Goal: Task Accomplishment & Management: Use online tool/utility

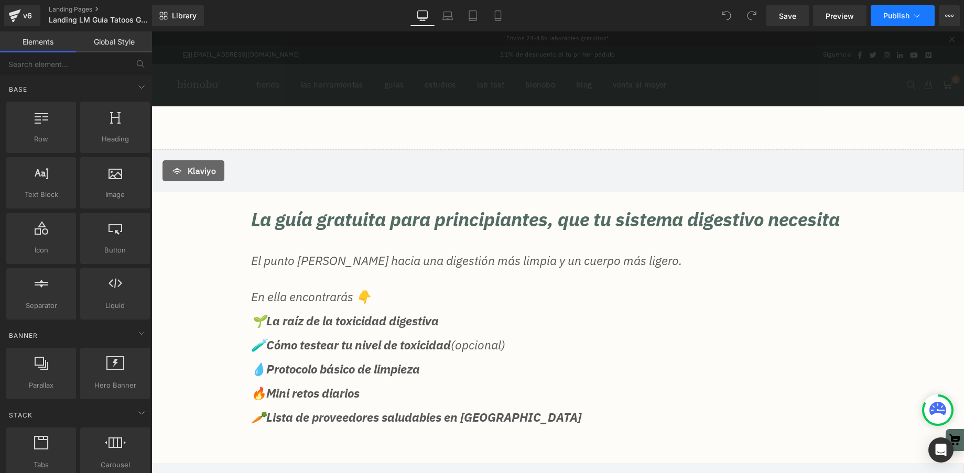
click at [921, 19] on button "Publish" at bounding box center [903, 15] width 64 height 21
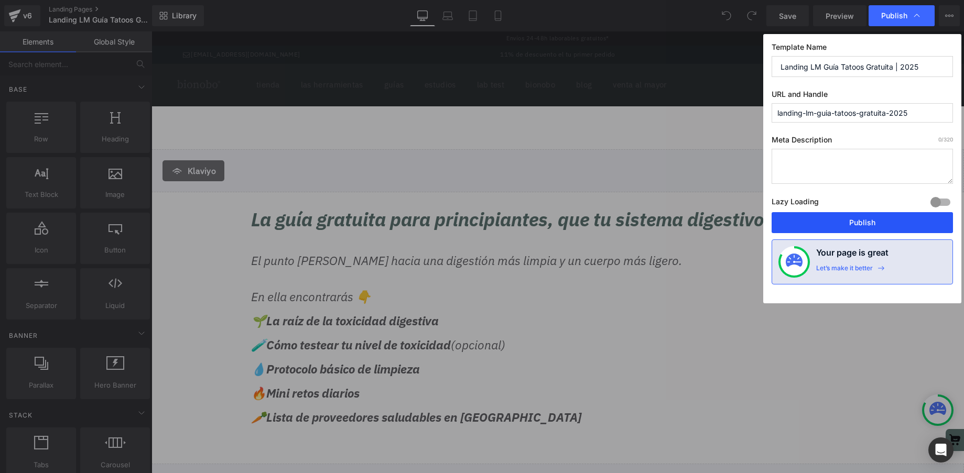
drag, startPoint x: 855, startPoint y: 220, endPoint x: 704, endPoint y: 188, distance: 154.8
click at [855, 220] on button "Publish" at bounding box center [862, 222] width 181 height 21
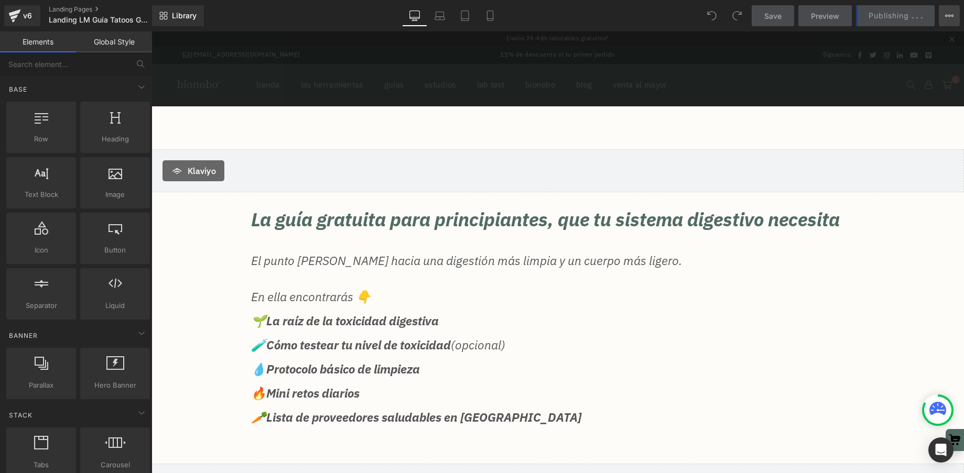
click at [951, 16] on icon at bounding box center [952, 16] width 3 height 2
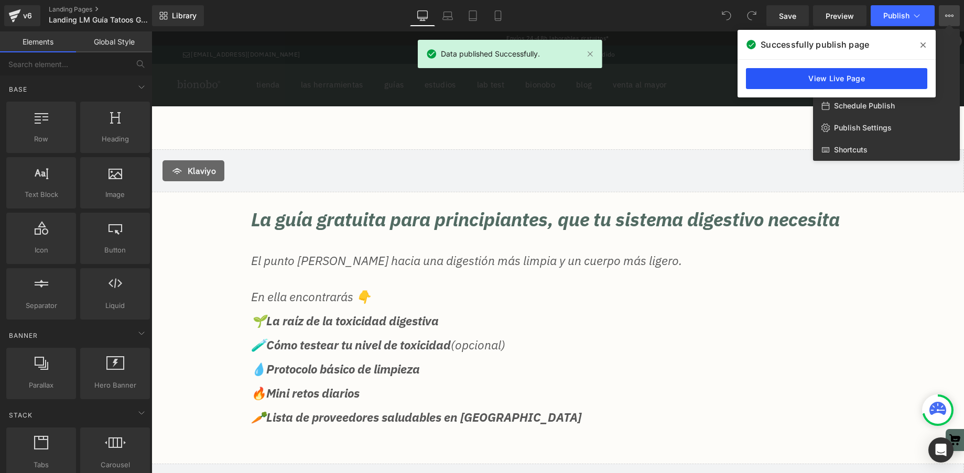
click at [862, 82] on link "View Live Page" at bounding box center [836, 78] width 181 height 21
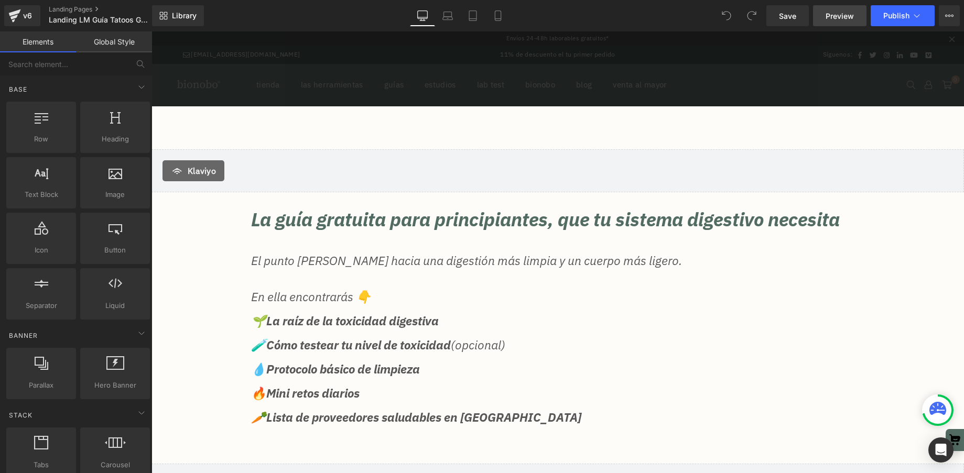
click at [834, 18] on span "Preview" at bounding box center [840, 15] width 28 height 11
click at [72, 8] on link "Landing Pages" at bounding box center [109, 9] width 121 height 8
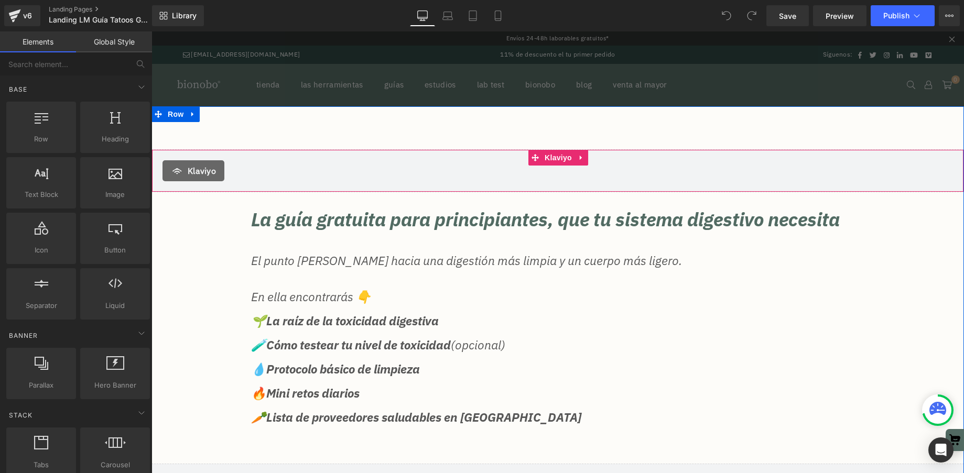
click at [252, 166] on div "Klaviyo" at bounding box center [557, 170] width 790 height 21
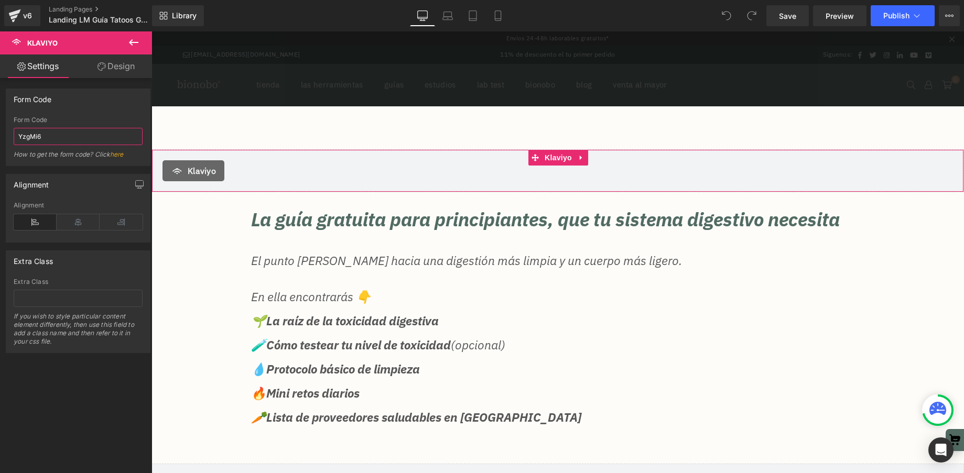
click at [62, 142] on input "YzgMi6" at bounding box center [78, 136] width 129 height 17
click at [39, 131] on input "YzgMi6" at bounding box center [78, 136] width 129 height 17
click at [739, 12] on div at bounding box center [739, 15] width 46 height 21
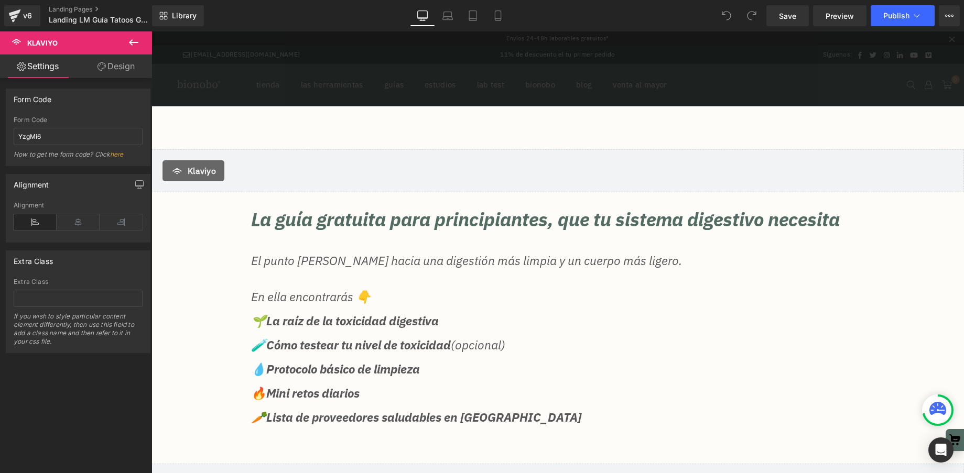
click at [725, 15] on icon at bounding box center [726, 15] width 9 height 9
click at [32, 136] on input "YzgMi6" at bounding box center [78, 136] width 129 height 17
paste input "<div class="klaviyo-form-Y57YdX"></div>"
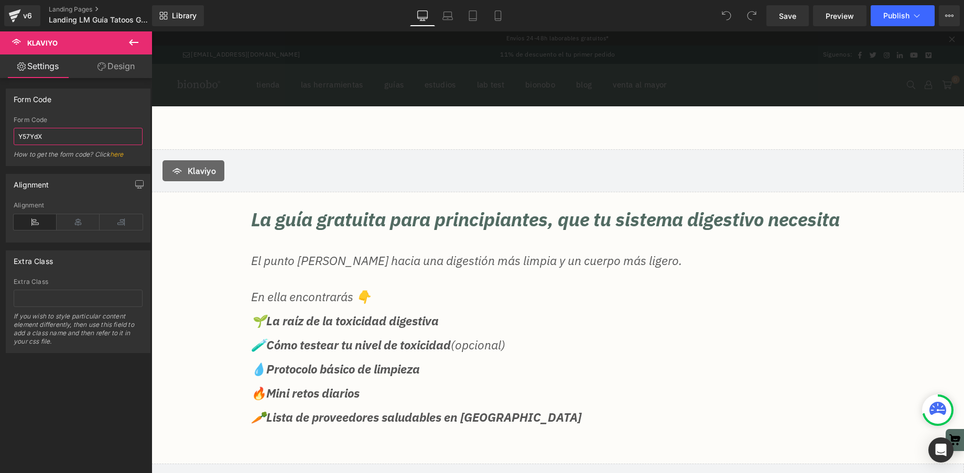
type input "Y57YdX"
click at [127, 108] on div "Form Code" at bounding box center [78, 99] width 144 height 20
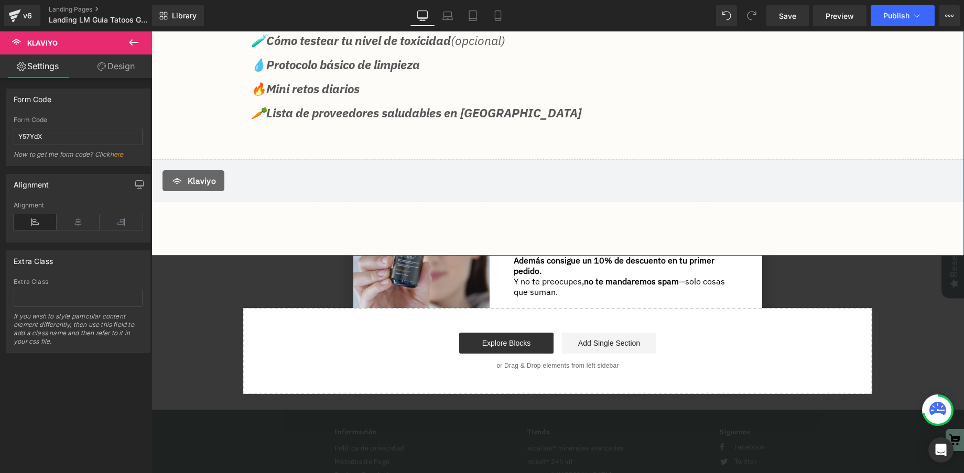
scroll to position [297, 0]
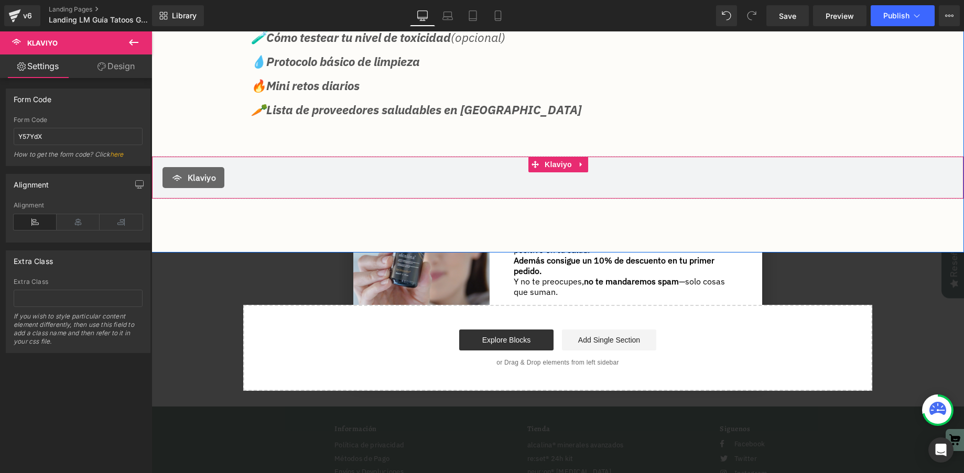
click at [215, 184] on span "Klaviyo" at bounding box center [202, 177] width 28 height 13
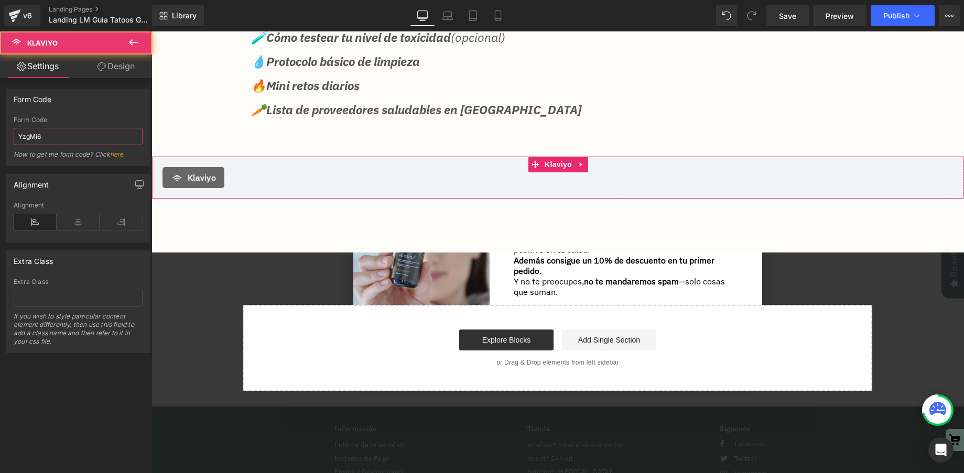
click at [60, 137] on input "YzgMi6" at bounding box center [78, 136] width 129 height 17
paste input "<div class="klaviyo-form-Y57YdX"></div>"
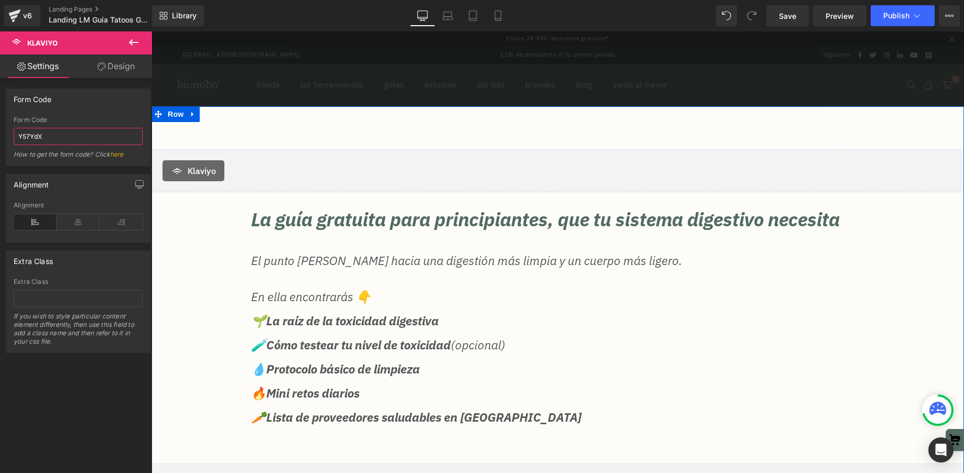
scroll to position [1, 0]
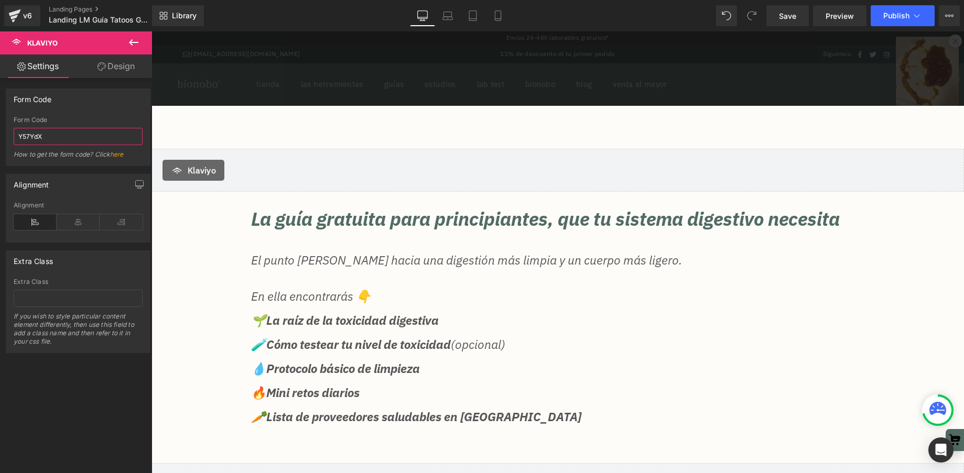
type input "Y57YdX"
click at [135, 41] on icon at bounding box center [133, 42] width 13 height 13
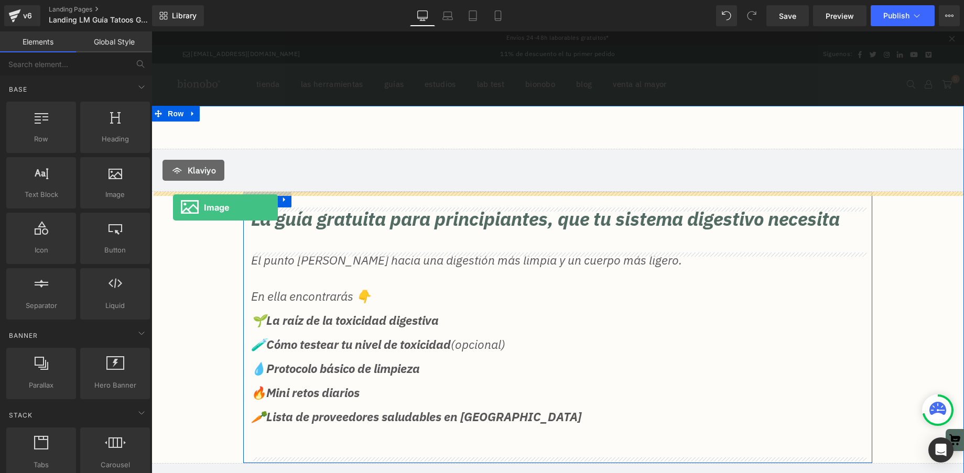
drag, startPoint x: 269, startPoint y: 225, endPoint x: 173, endPoint y: 208, distance: 97.5
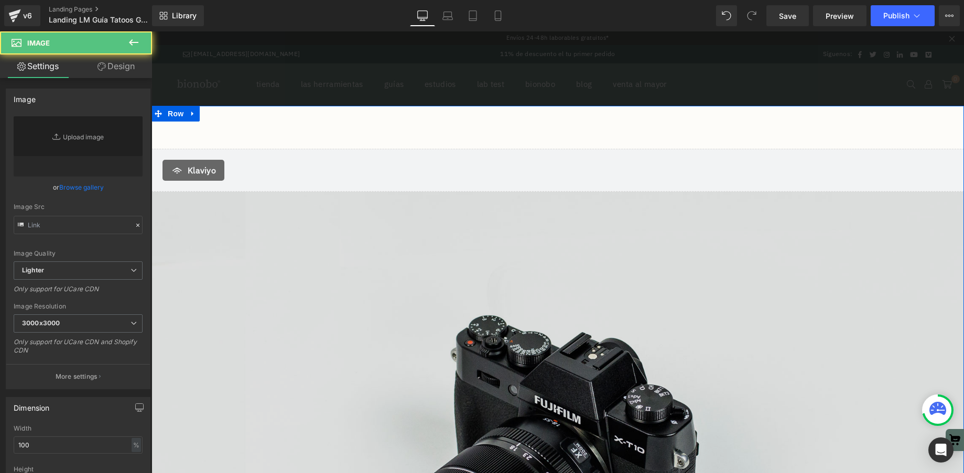
type input "//d1um8515vdn9kb.cloudfront.net/images/parallax.jpg"
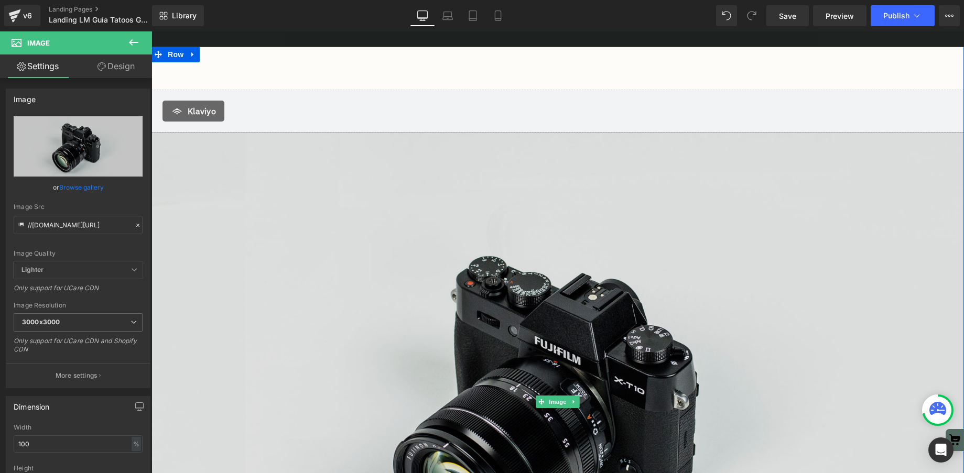
scroll to position [61, 0]
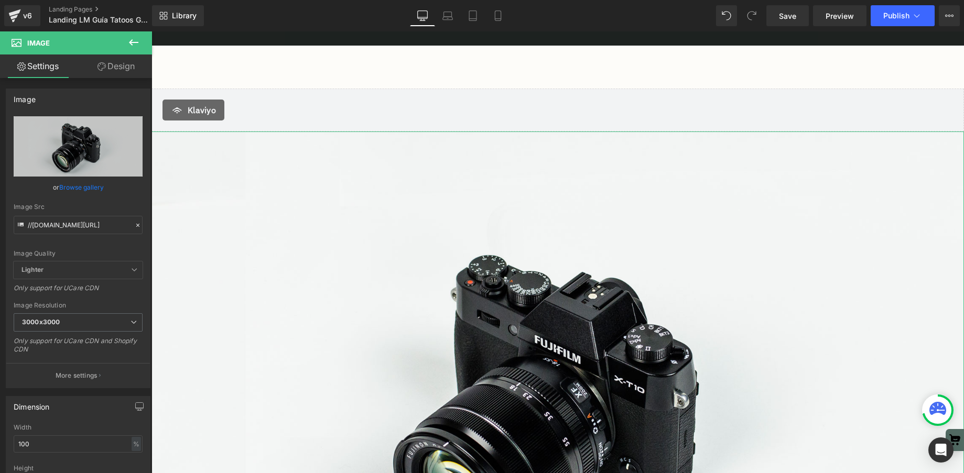
click at [120, 67] on link "Design" at bounding box center [116, 67] width 76 height 24
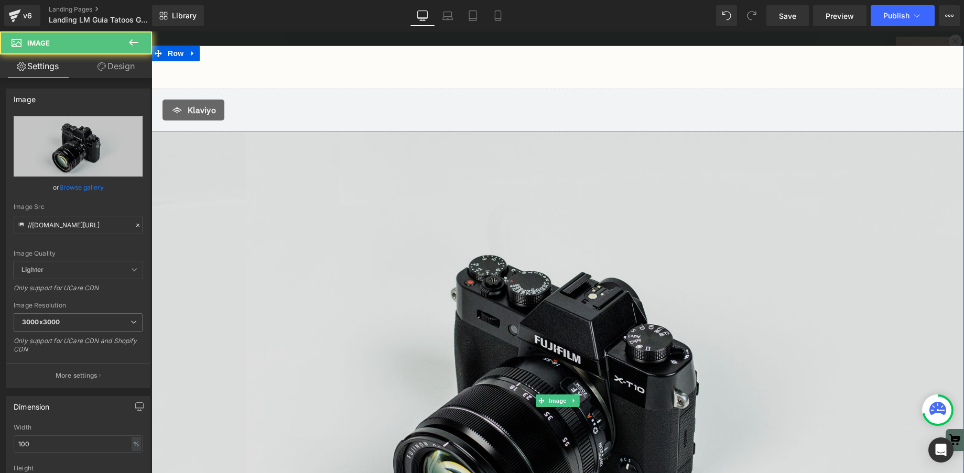
click at [256, 284] on img at bounding box center [557, 401] width 812 height 538
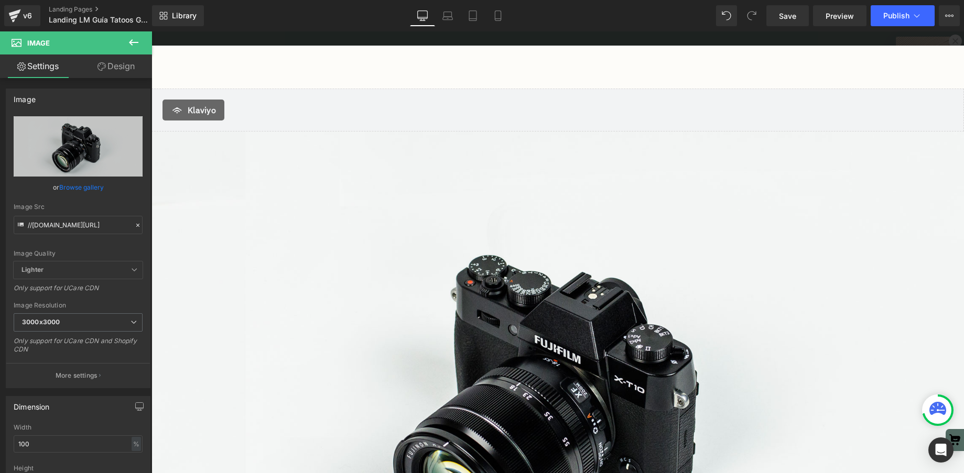
click at [139, 41] on icon at bounding box center [133, 42] width 13 height 13
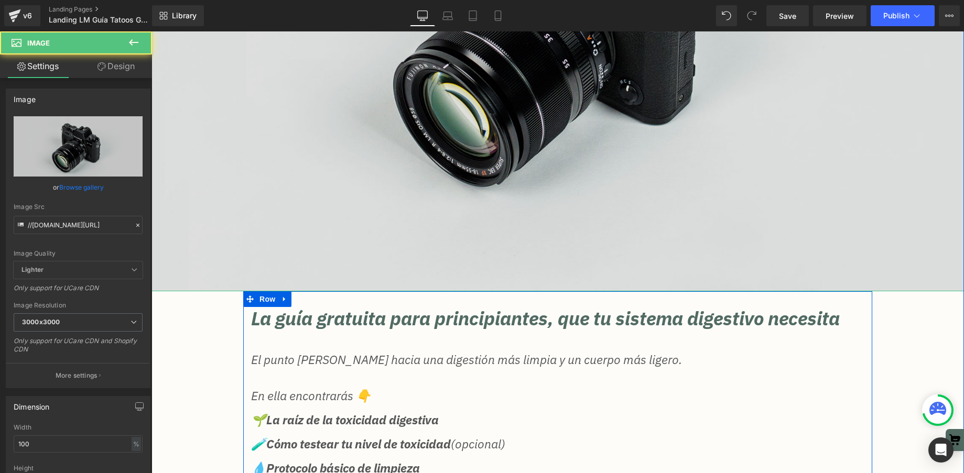
scroll to position [455, 0]
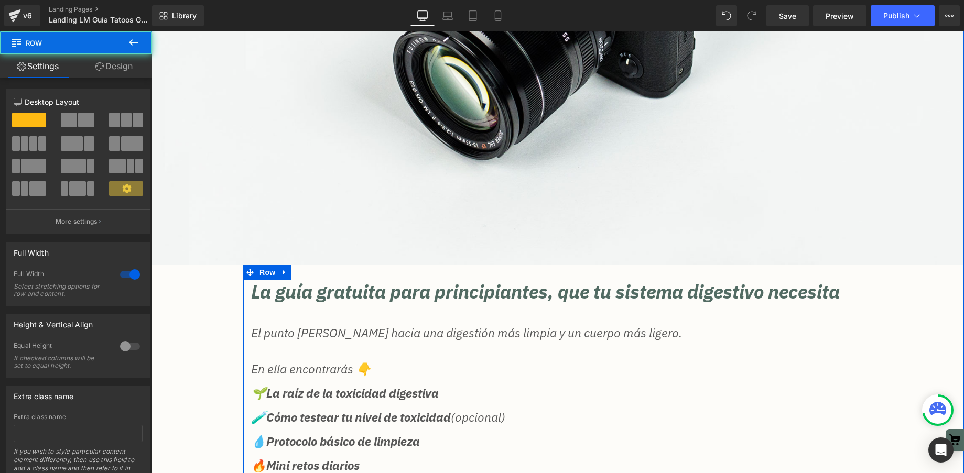
click at [177, 331] on div "Klaviyo Klaviyo Image La guía gratuita para principiantes, que tu sistema diges…" at bounding box center [557, 131] width 812 height 896
click at [71, 119] on span at bounding box center [69, 120] width 16 height 15
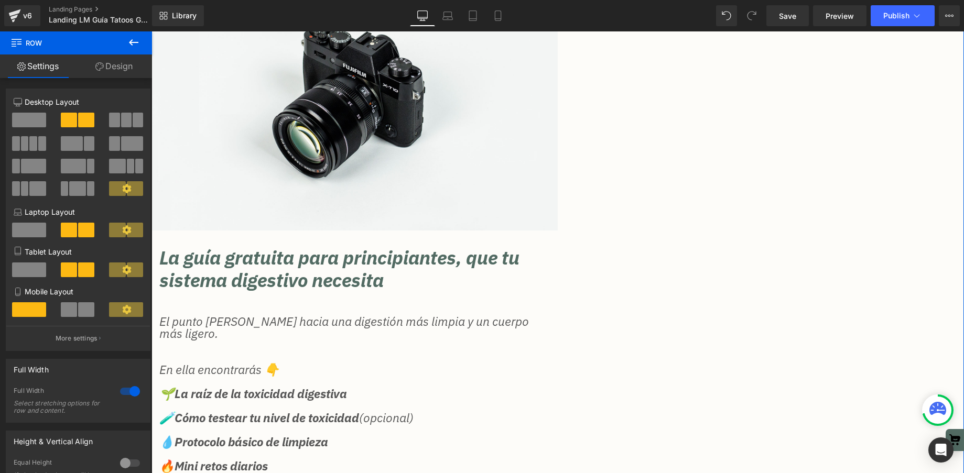
scroll to position [224, 0]
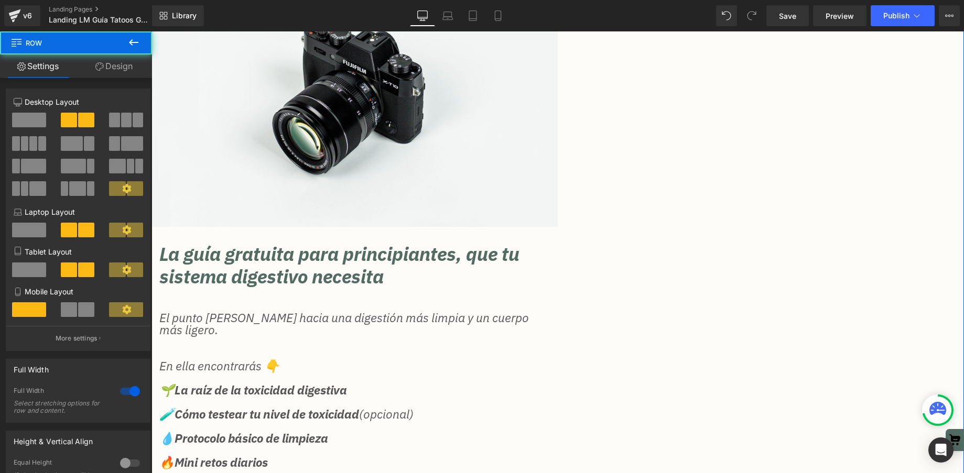
drag, startPoint x: 796, startPoint y: 270, endPoint x: 676, endPoint y: 268, distance: 120.1
click at [795, 270] on div "Klaviyo Klaviyo Image La guía gratuita para principiantes, que tu sistema diges…" at bounding box center [557, 251] width 812 height 758
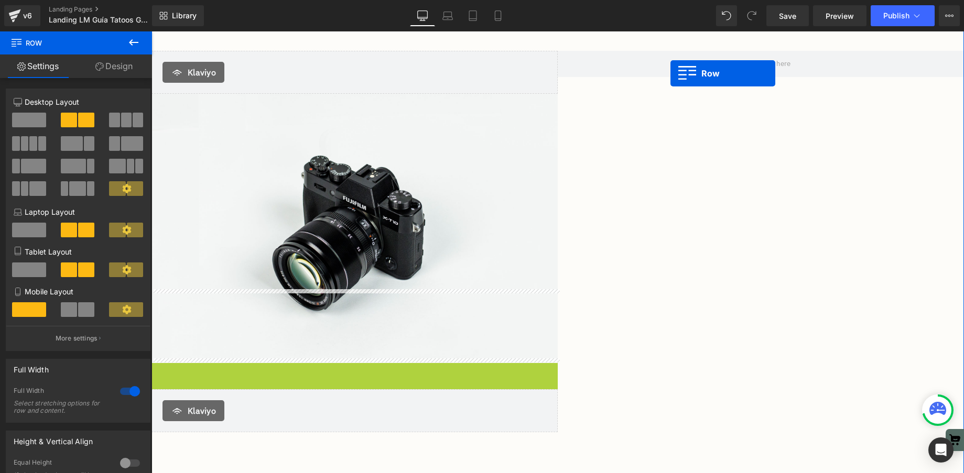
scroll to position [0, 0]
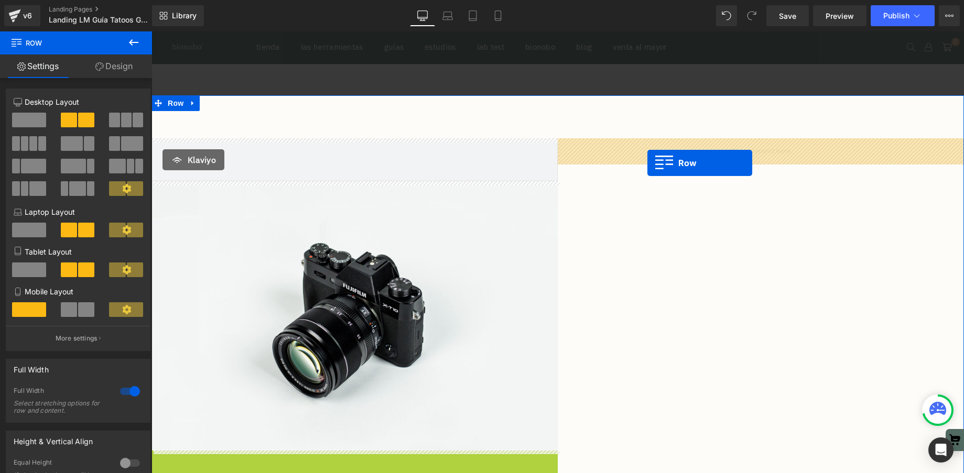
drag, startPoint x: 158, startPoint y: 236, endPoint x: 648, endPoint y: 162, distance: 495.6
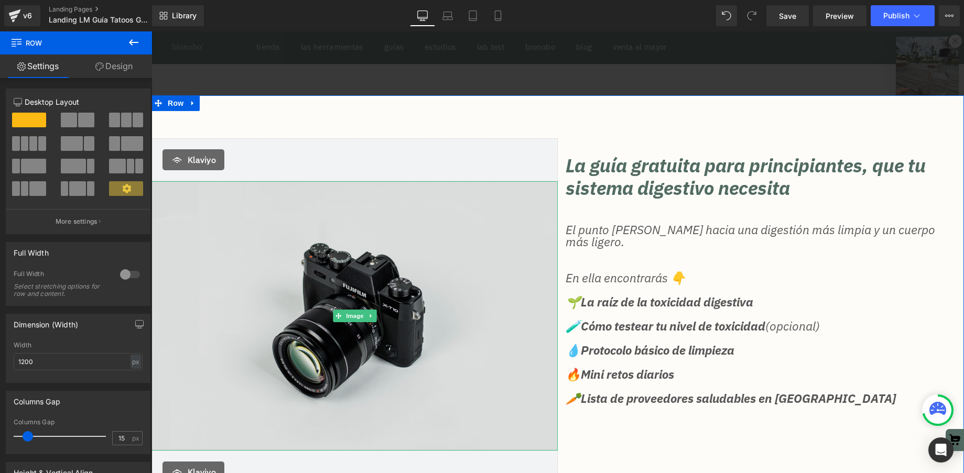
click at [269, 256] on img at bounding box center [354, 315] width 406 height 269
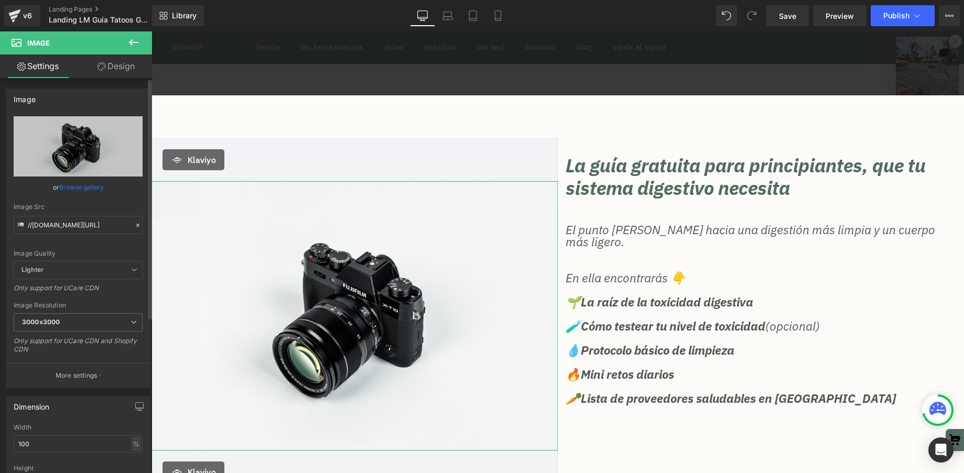
click at [75, 186] on link "Browse gallery" at bounding box center [81, 187] width 45 height 18
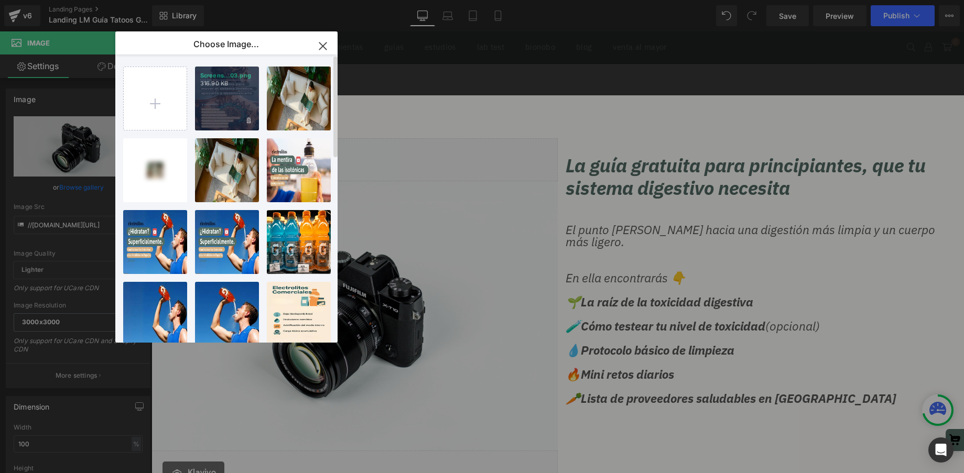
click at [224, 93] on div "Screens...03.png 316.90 KB" at bounding box center [227, 99] width 64 height 64
type input "https://ucarecdn.com/c879fa17-b03c-4e1b-a45d-0e249262d6ac/-/format/auto/-/previ…"
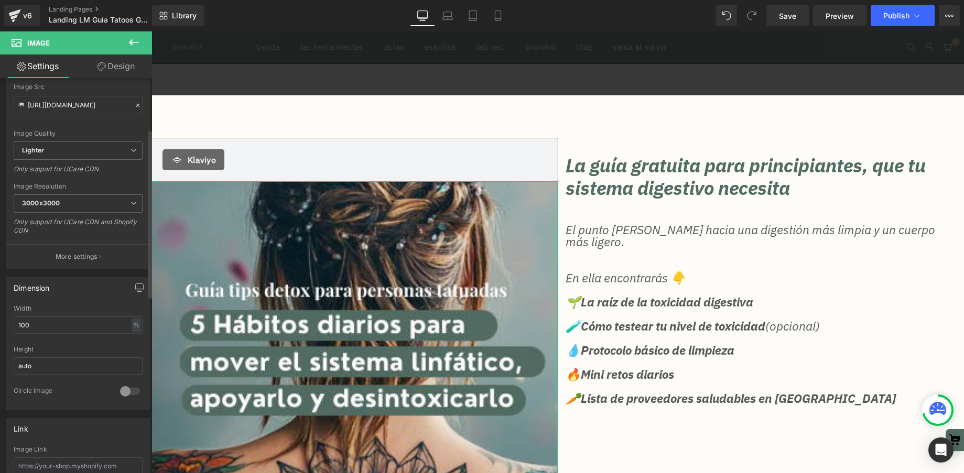
scroll to position [125, 0]
click at [46, 321] on input "100" at bounding box center [78, 320] width 129 height 17
type input "50"
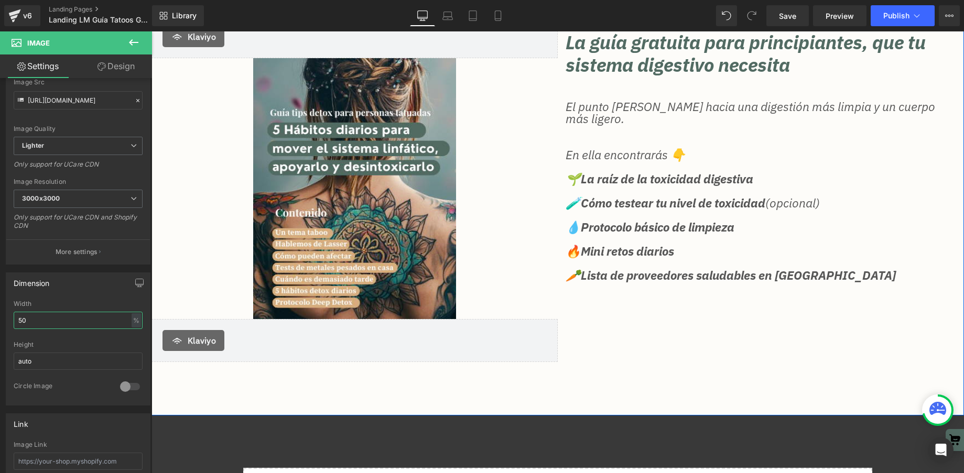
scroll to position [0, 0]
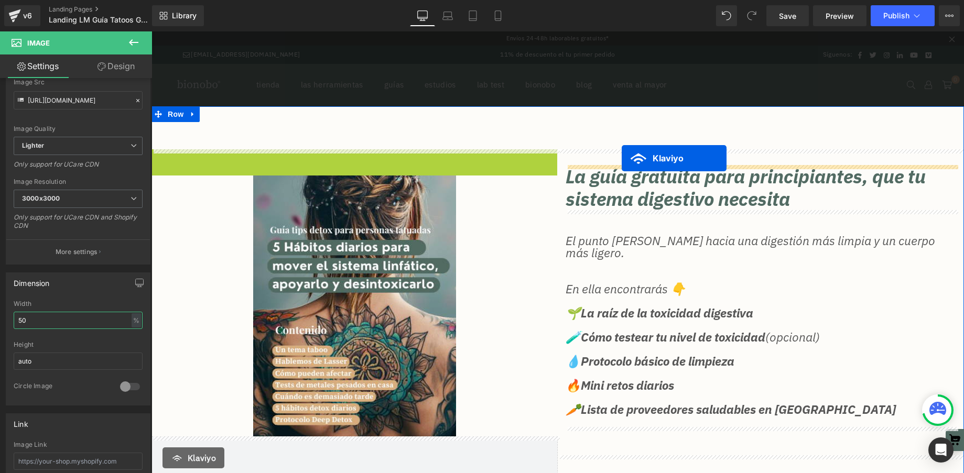
drag, startPoint x: 330, startPoint y: 158, endPoint x: 622, endPoint y: 158, distance: 292.0
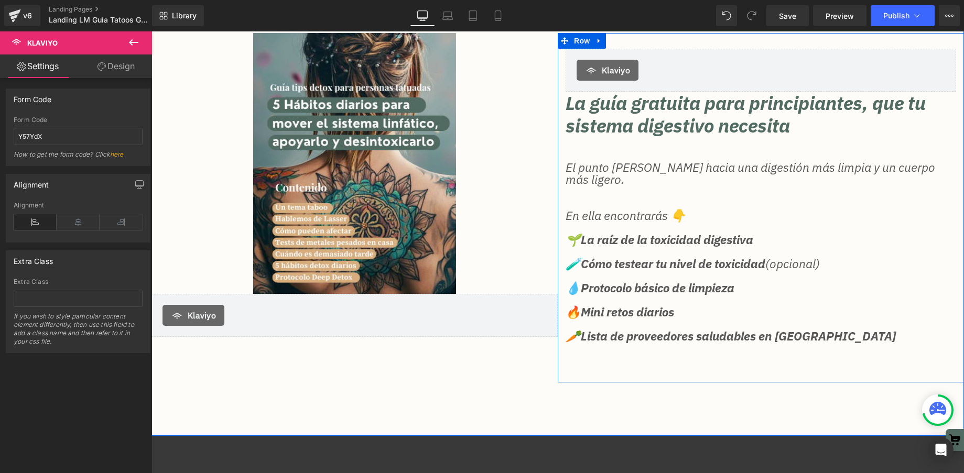
scroll to position [119, 0]
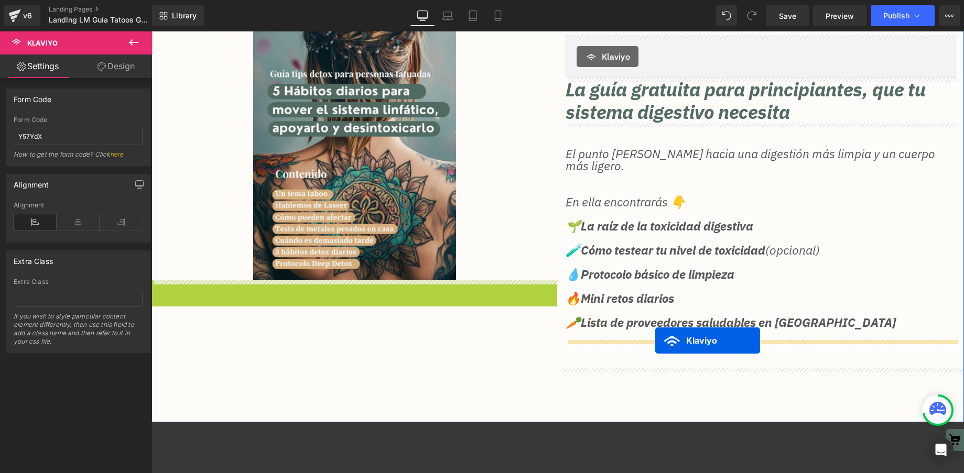
drag, startPoint x: 334, startPoint y: 289, endPoint x: 655, endPoint y: 341, distance: 325.5
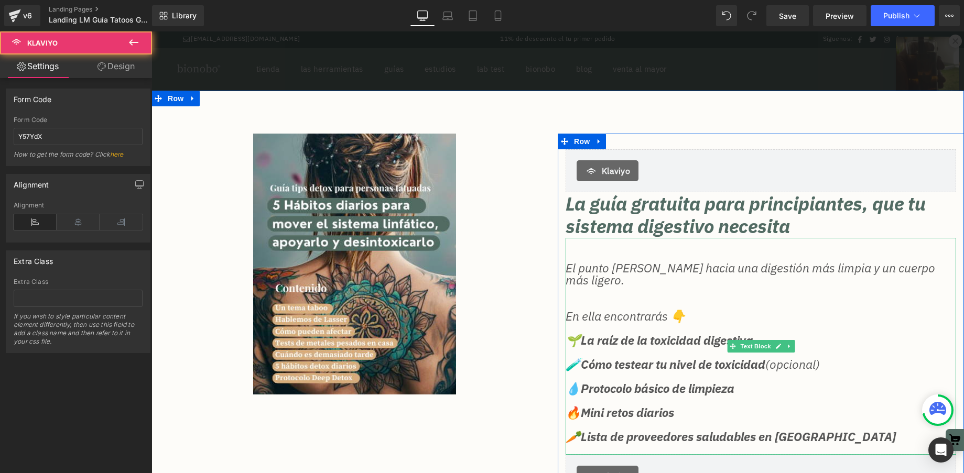
scroll to position [0, 0]
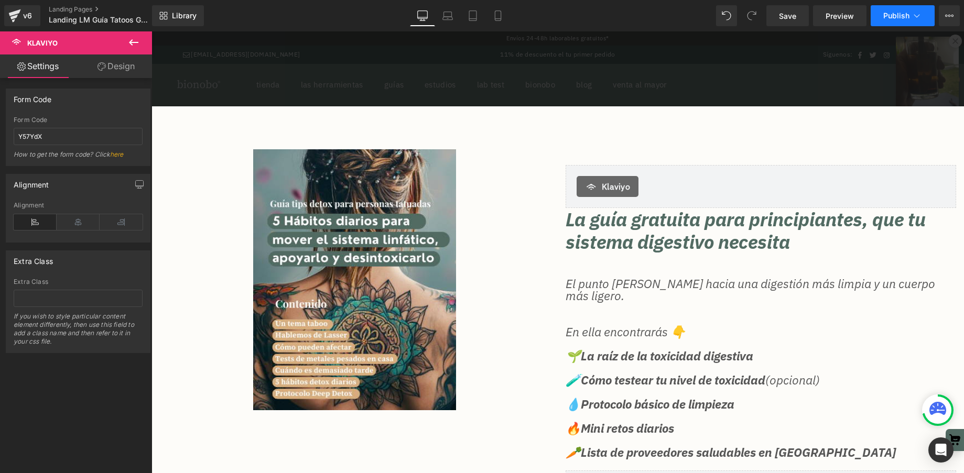
click at [907, 20] on button "Publish" at bounding box center [903, 15] width 64 height 21
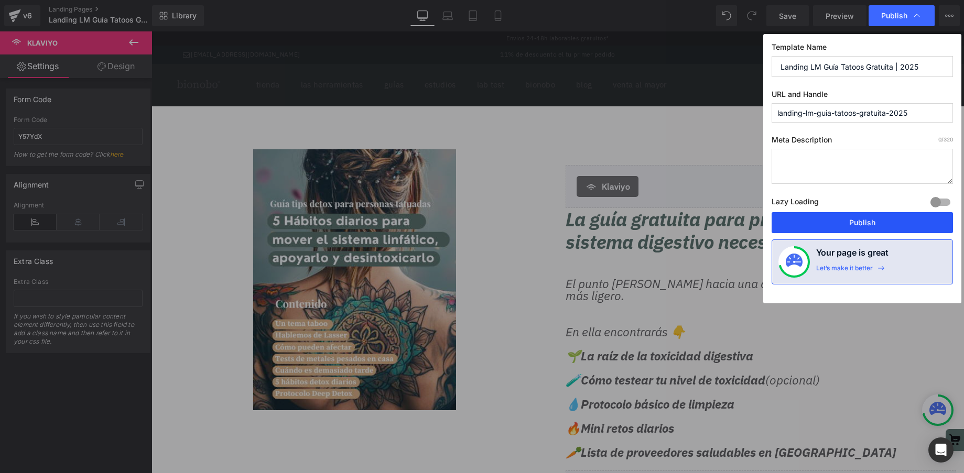
click at [853, 225] on button "Publish" at bounding box center [862, 222] width 181 height 21
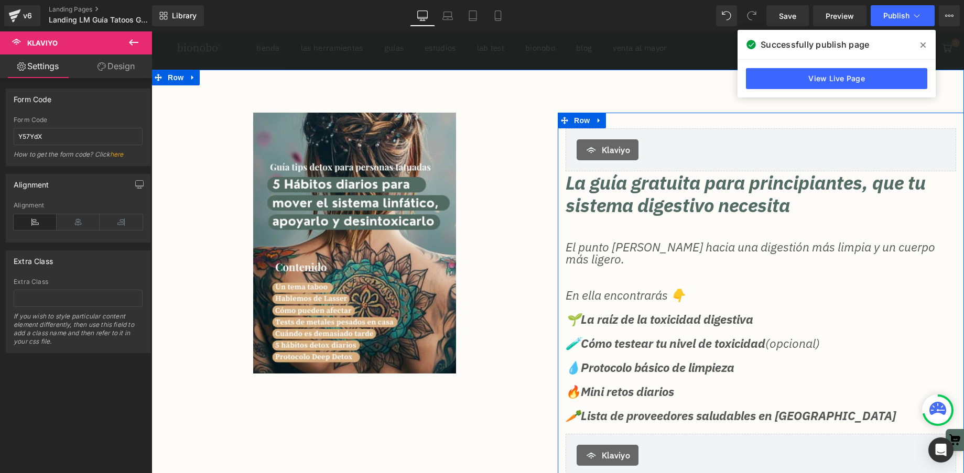
scroll to position [49, 0]
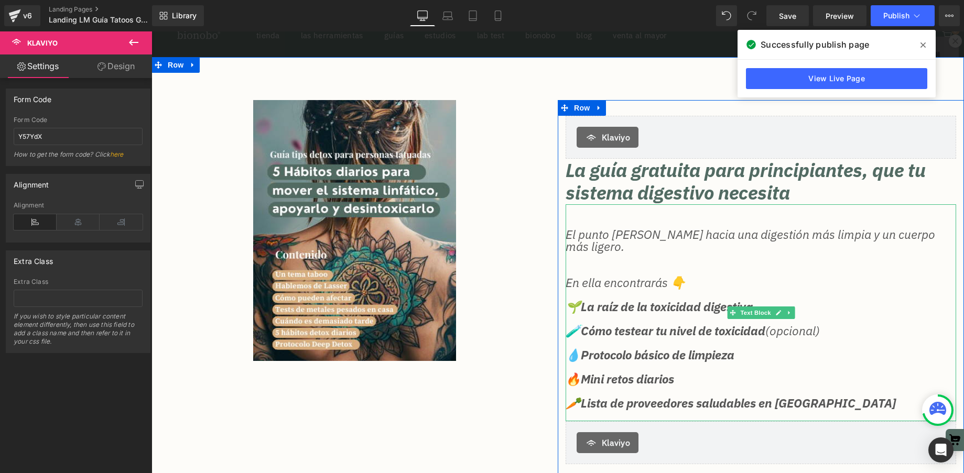
click at [764, 354] on p "💧 Protocolo básico de limpieza" at bounding box center [761, 355] width 390 height 12
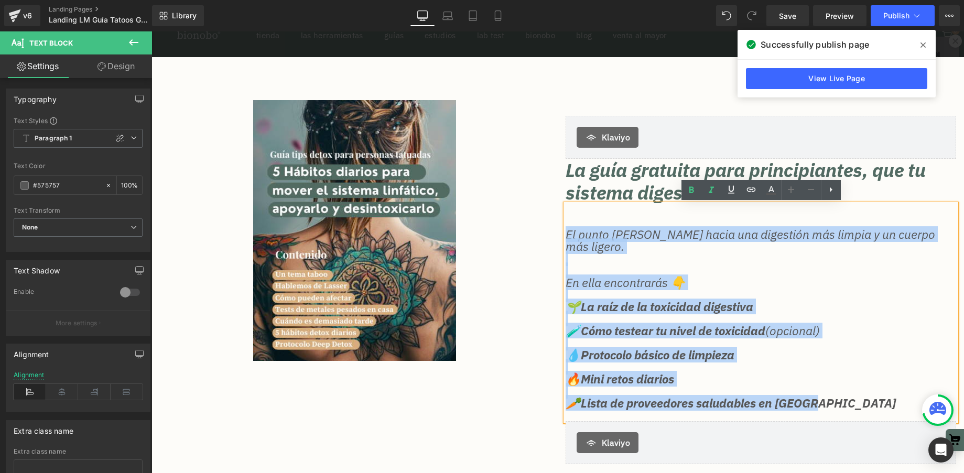
drag, startPoint x: 841, startPoint y: 405, endPoint x: 558, endPoint y: 230, distance: 332.8
click at [559, 231] on div "Klaviyo Klaviyo La guía gratuita para principiantes, que tu sistema digestivo n…" at bounding box center [761, 290] width 406 height 348
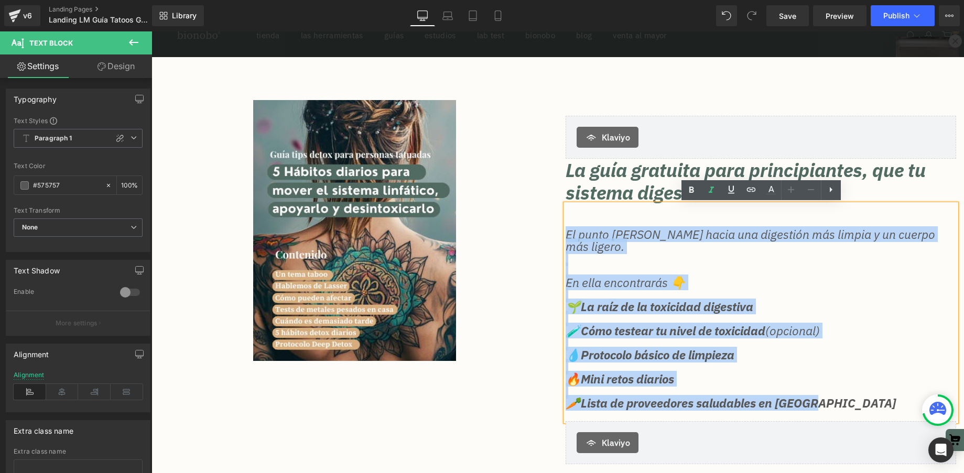
paste div
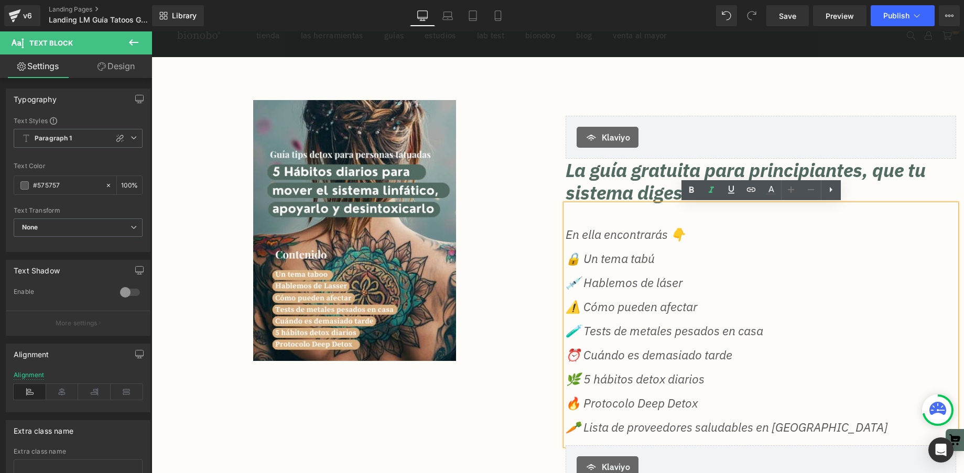
click at [633, 273] on p at bounding box center [761, 271] width 390 height 12
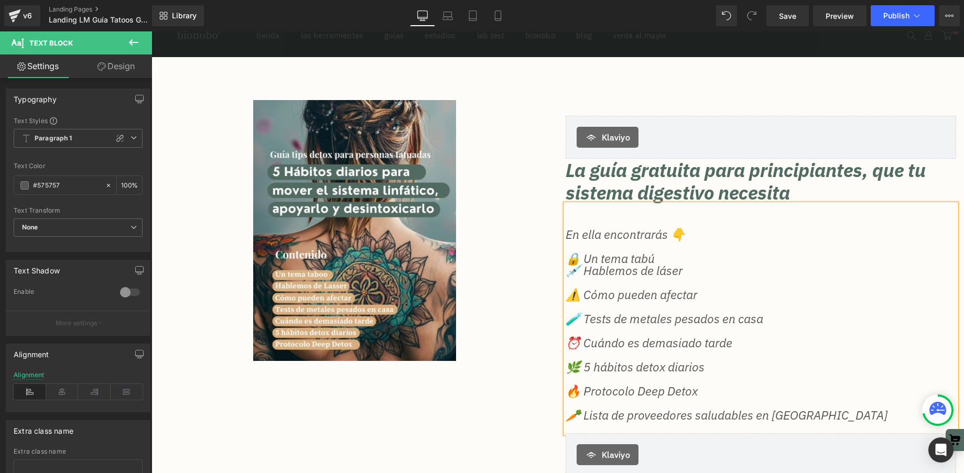
click at [620, 249] on p at bounding box center [761, 247] width 390 height 12
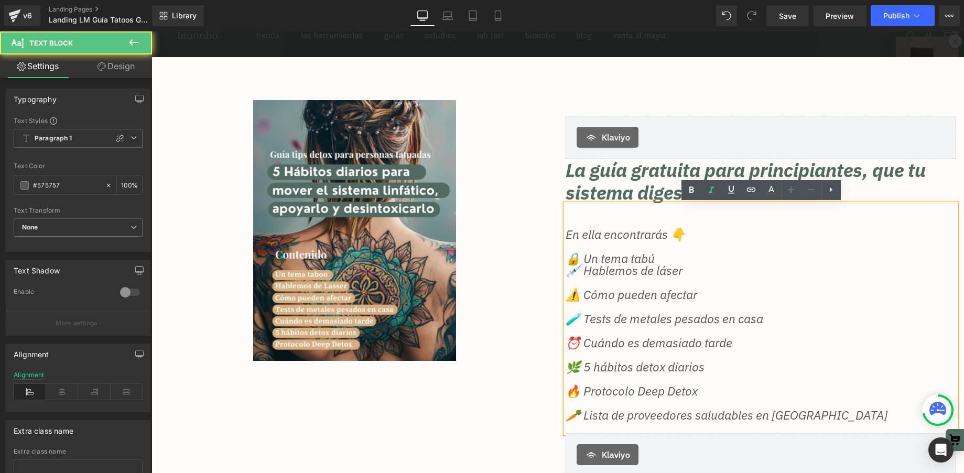
click at [617, 287] on p at bounding box center [761, 283] width 390 height 12
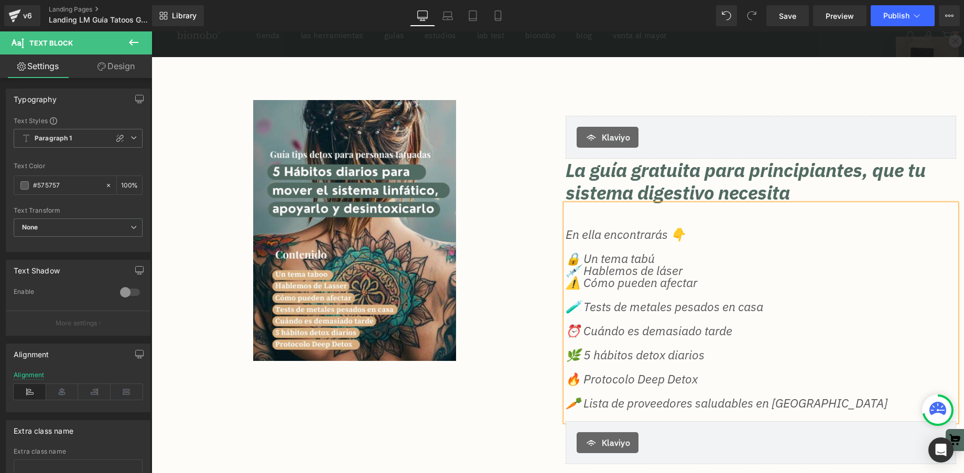
click at [617, 301] on p "🧪 Tests de metales pesados en casa" at bounding box center [761, 307] width 390 height 12
click at [609, 290] on p at bounding box center [761, 295] width 390 height 12
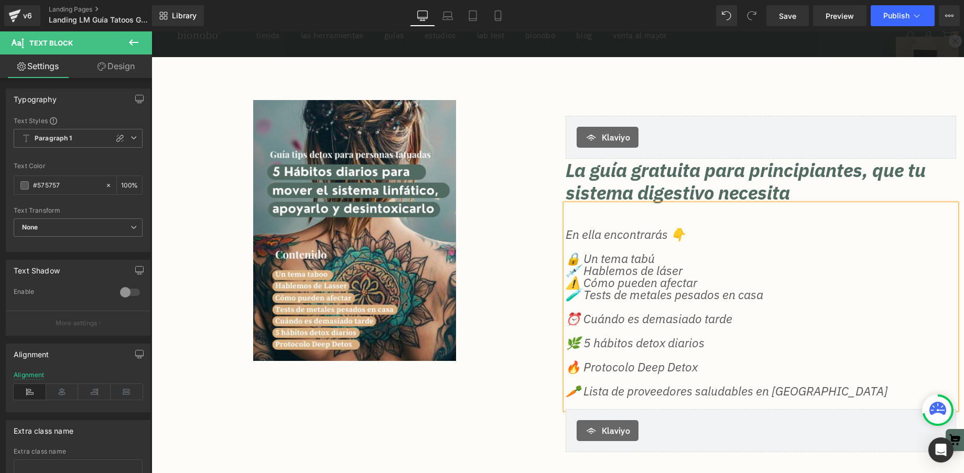
click at [621, 308] on p at bounding box center [761, 307] width 390 height 12
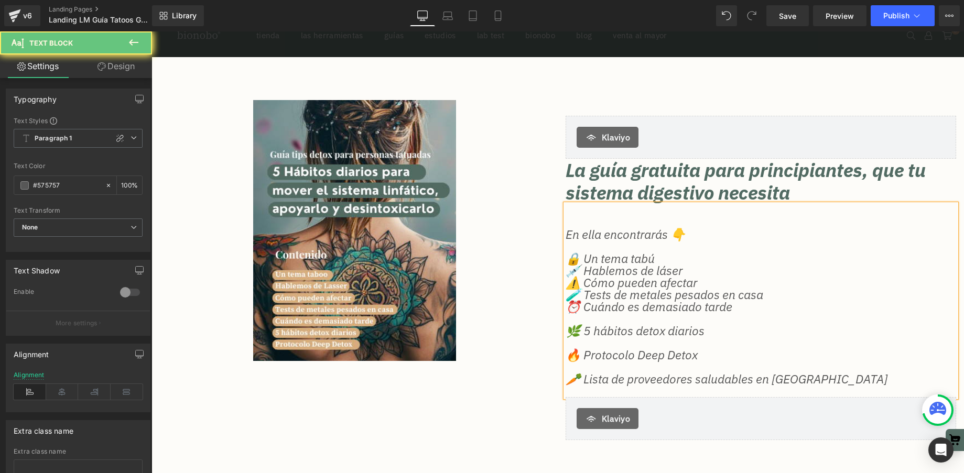
click at [626, 319] on p at bounding box center [761, 319] width 390 height 12
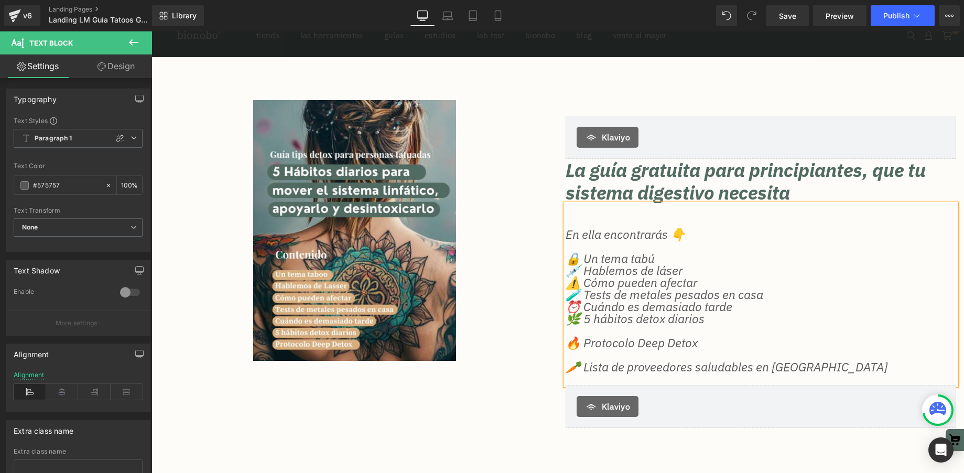
click at [624, 332] on p at bounding box center [761, 331] width 390 height 12
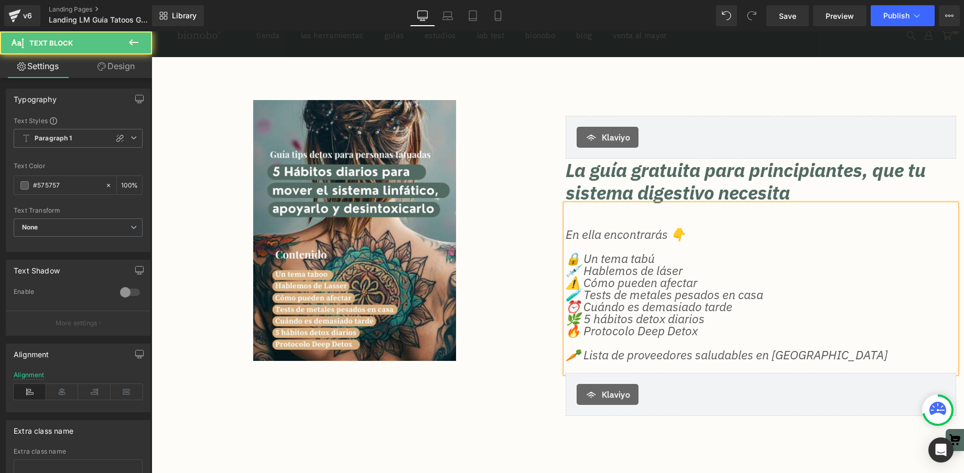
click at [631, 342] on p at bounding box center [761, 343] width 390 height 12
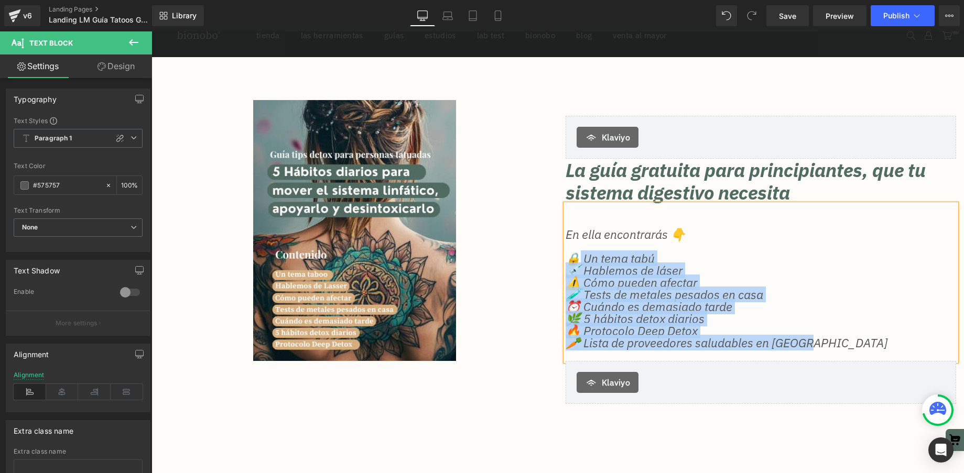
drag, startPoint x: 836, startPoint y: 345, endPoint x: 577, endPoint y: 254, distance: 274.5
click at [577, 254] on div "En ella encontrarás 👇 🔒 Un tema tabú 💉 Hablemos de láser ⚠️ Cómo pueden afectar…" at bounding box center [761, 282] width 390 height 157
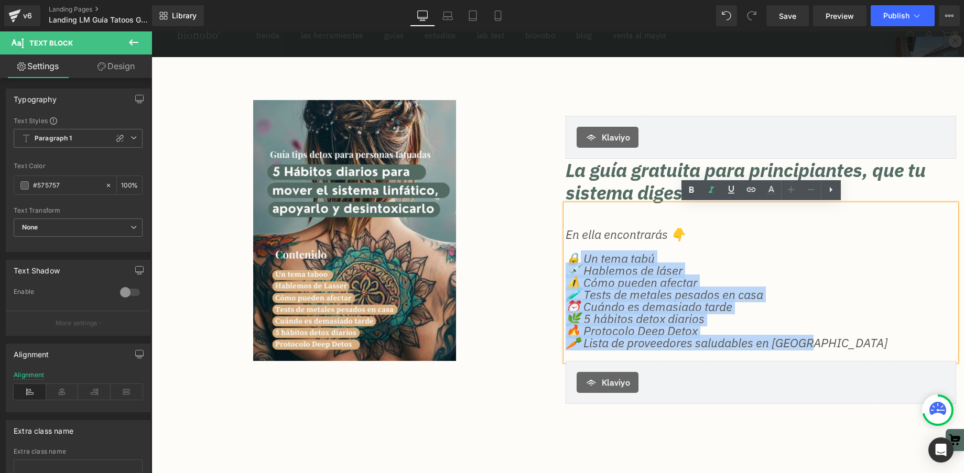
click at [624, 182] on h2 "La guía gratuita para principiantes, que tu sistema digestivo necesita" at bounding box center [761, 181] width 390 height 45
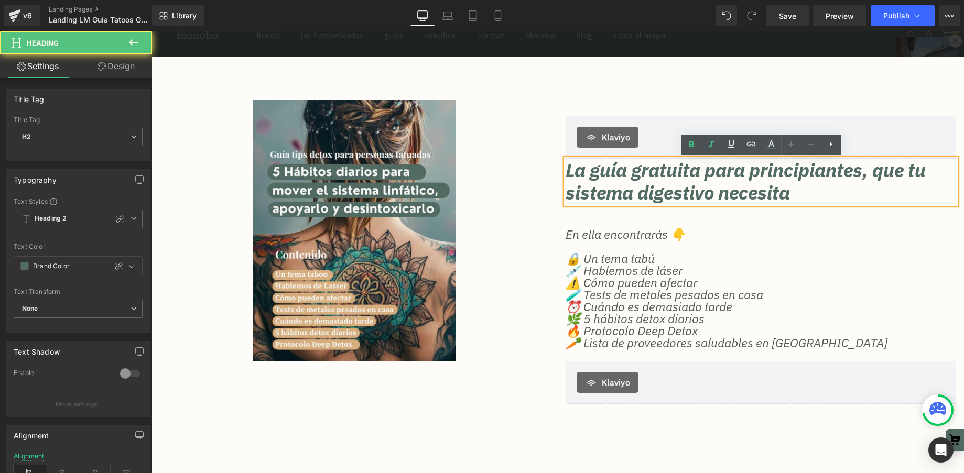
click at [786, 166] on h2 "La guía gratuita para principiantes, que tu sistema digestivo necesita" at bounding box center [761, 181] width 390 height 45
drag, startPoint x: 822, startPoint y: 194, endPoint x: 817, endPoint y: 196, distance: 5.3
click at [822, 194] on h2 "La guía gratuita para principiantes, que tu sistema digestivo necesita" at bounding box center [761, 181] width 390 height 45
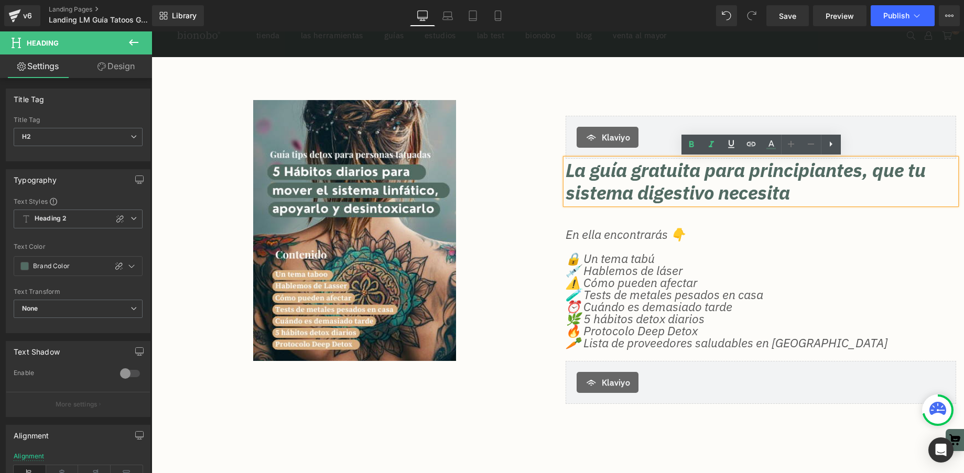
drag, startPoint x: 776, startPoint y: 190, endPoint x: 714, endPoint y: 175, distance: 64.2
click at [714, 175] on h2 "La guía gratuita para principiantes, que tu sistema digestivo necesita" at bounding box center [761, 181] width 390 height 45
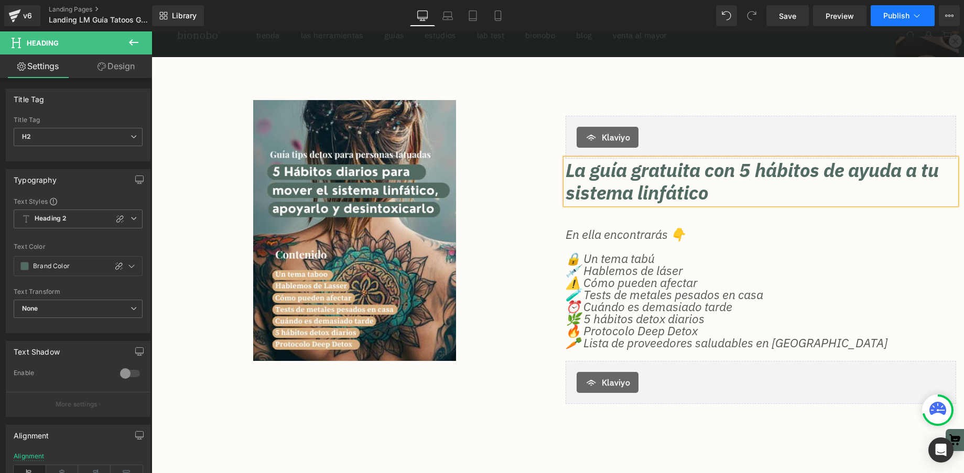
click at [918, 14] on icon at bounding box center [917, 15] width 10 height 10
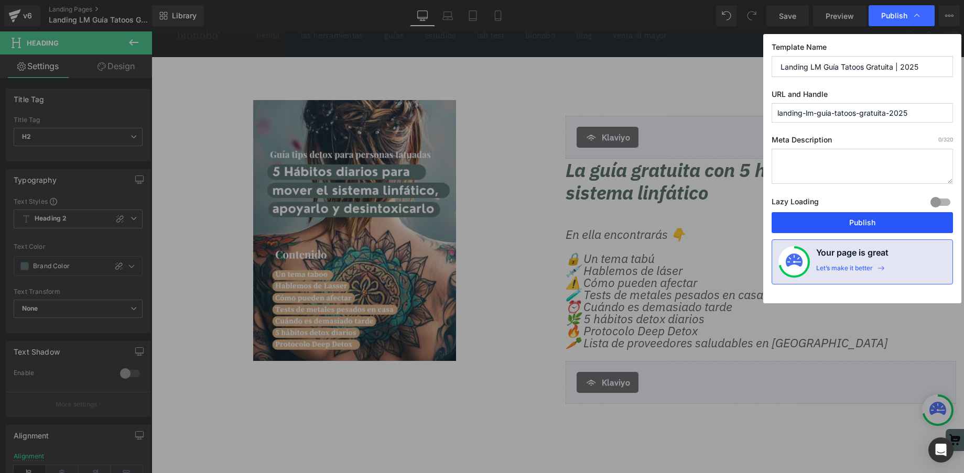
click at [869, 223] on button "Publish" at bounding box center [862, 222] width 181 height 21
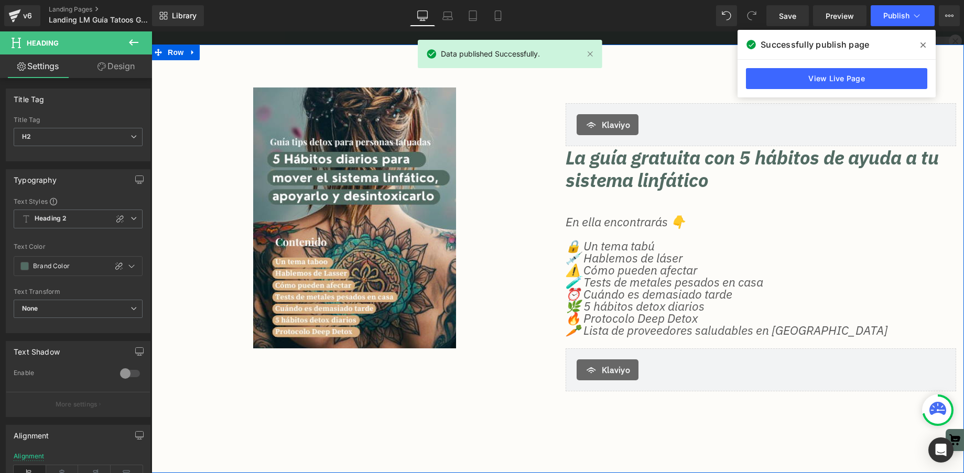
scroll to position [71, 0]
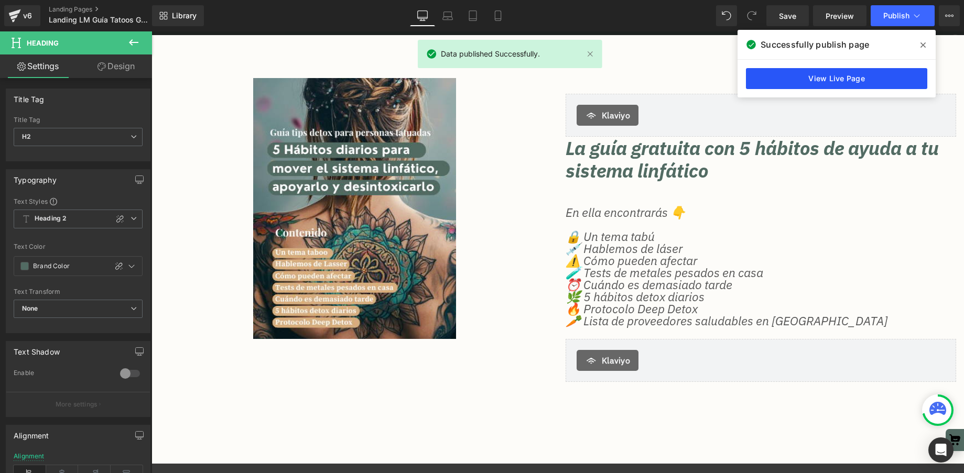
click at [848, 78] on link "View Live Page" at bounding box center [836, 78] width 181 height 21
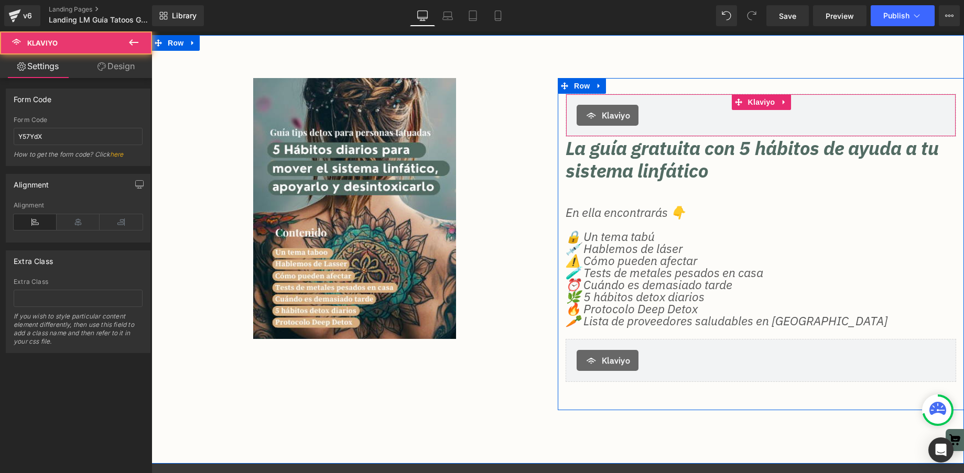
click at [632, 109] on div "Klaviyo" at bounding box center [608, 115] width 62 height 21
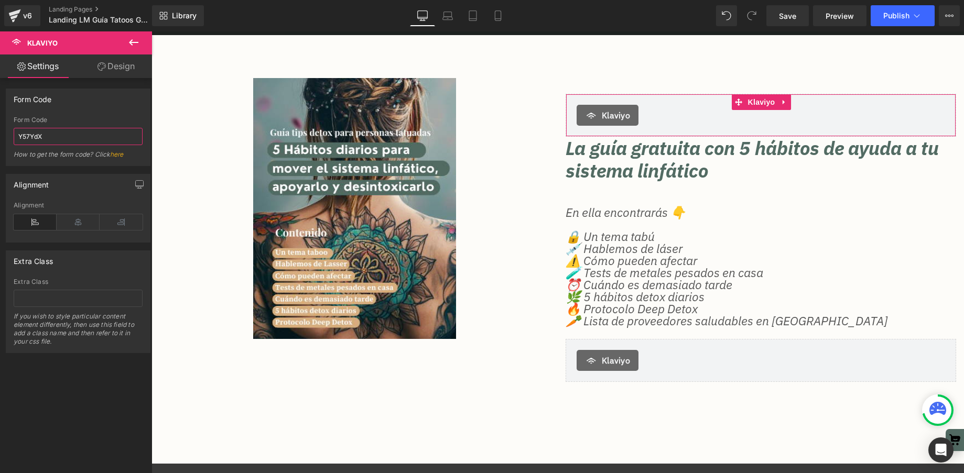
click at [49, 133] on input "Y57YdX" at bounding box center [78, 136] width 129 height 17
paste input "<div class="klaviyo-form-Y57YdX"></div>"
type input "Y57YdX"
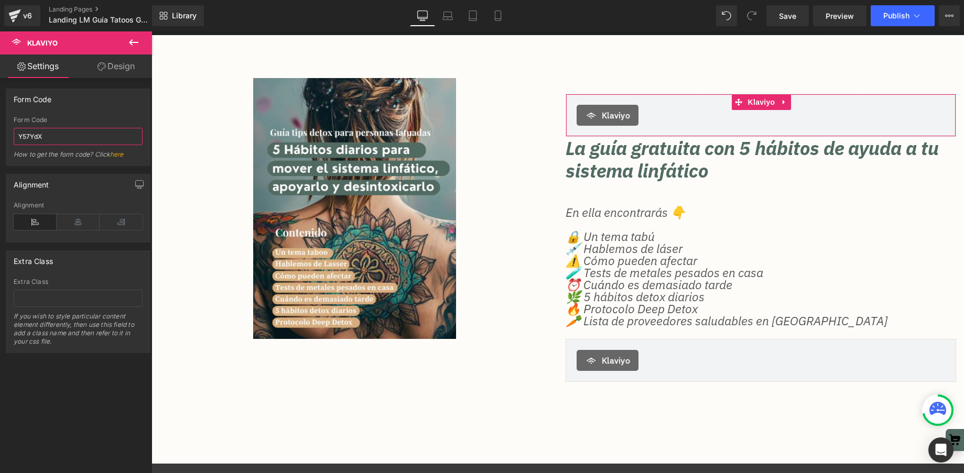
scroll to position [0, 0]
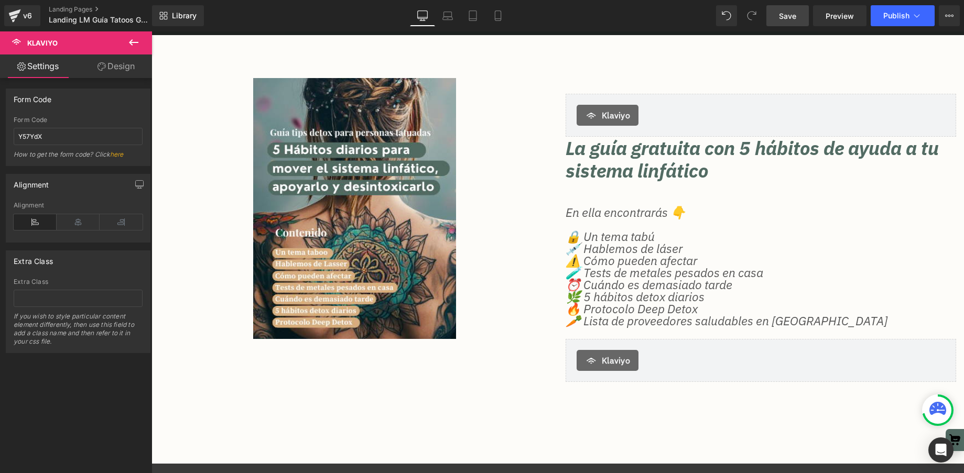
click at [793, 15] on span "Save" at bounding box center [787, 15] width 17 height 11
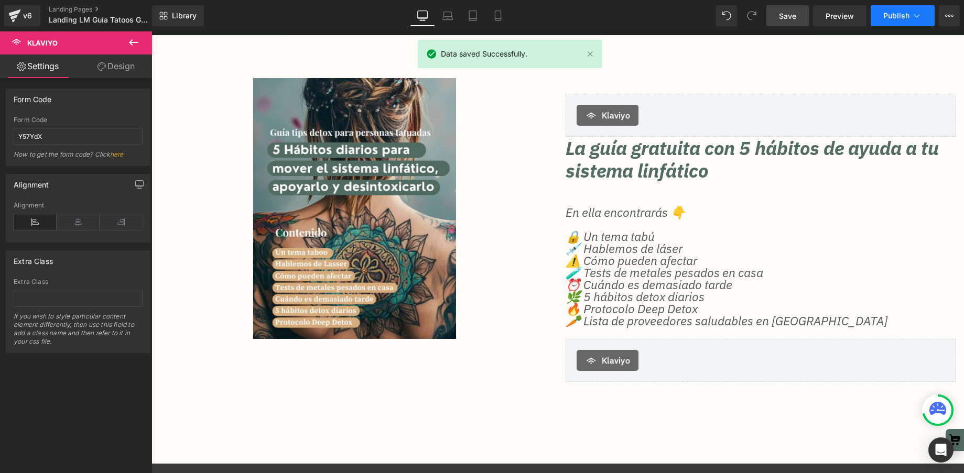
click at [908, 16] on span "Publish" at bounding box center [896, 16] width 26 height 8
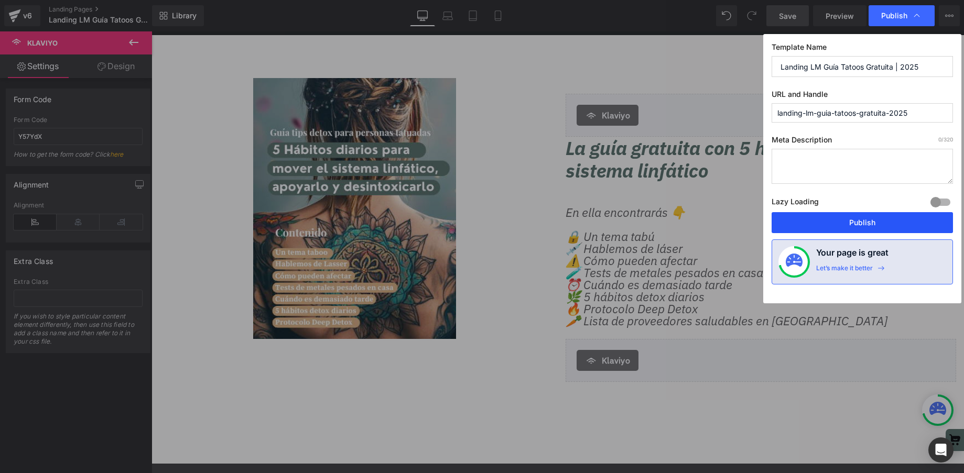
click at [878, 222] on button "Publish" at bounding box center [862, 222] width 181 height 21
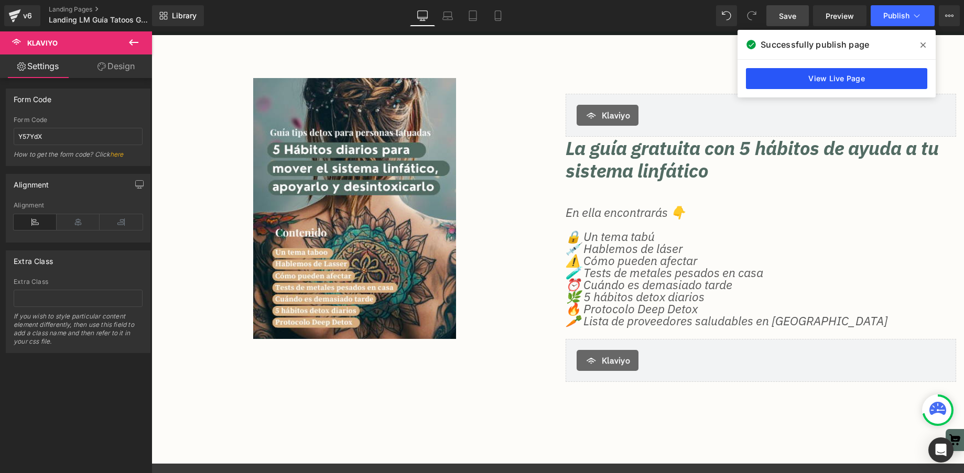
click at [812, 76] on link "View Live Page" at bounding box center [836, 78] width 181 height 21
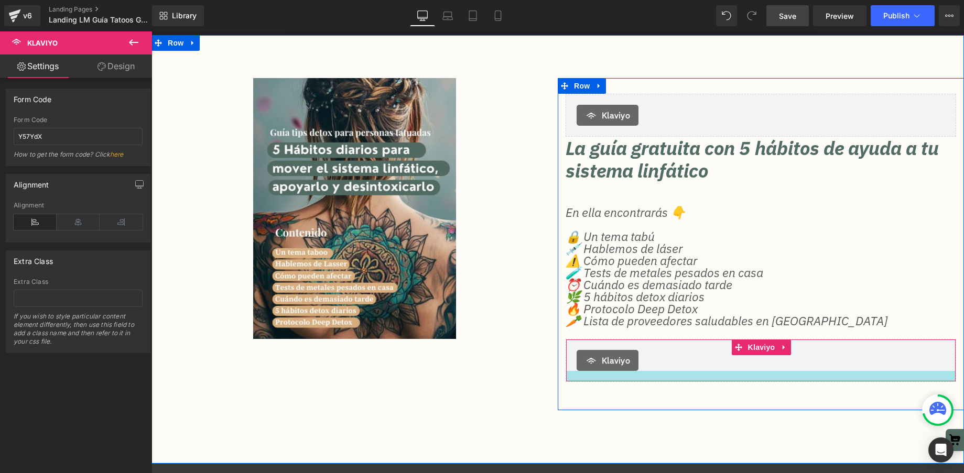
click at [668, 378] on div at bounding box center [760, 376] width 389 height 10
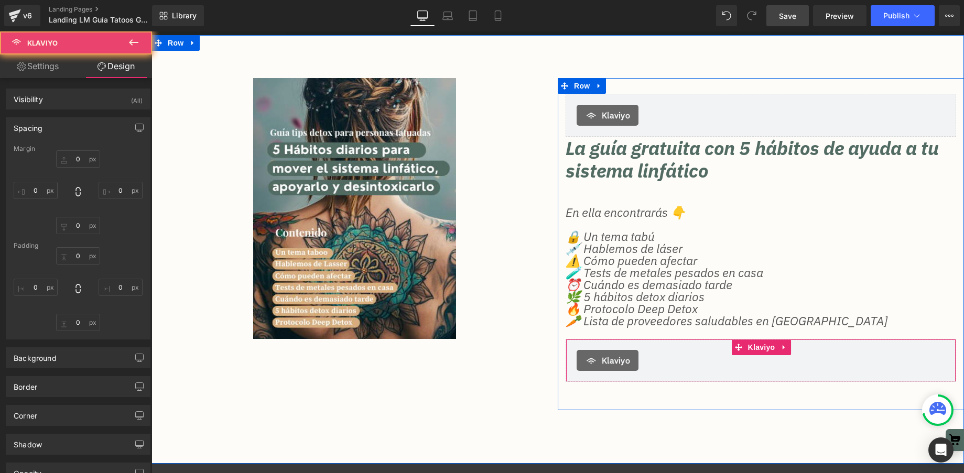
type input "0"
type input "20"
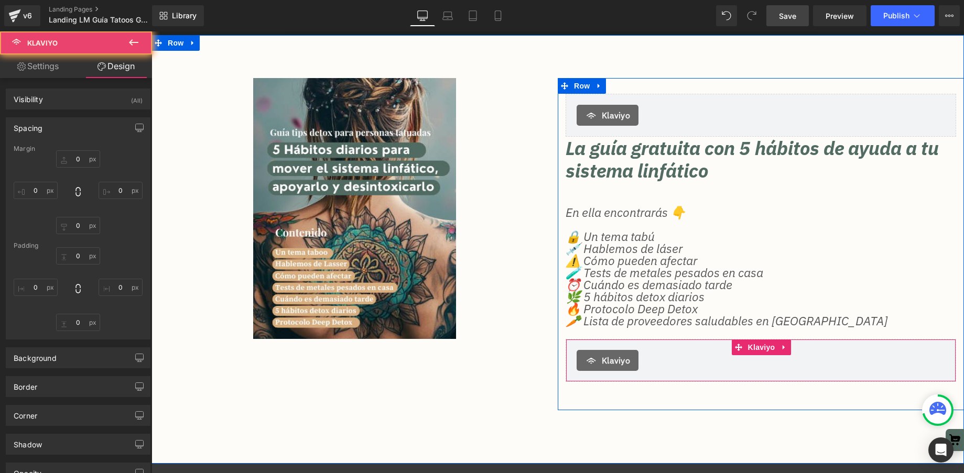
type input "20"
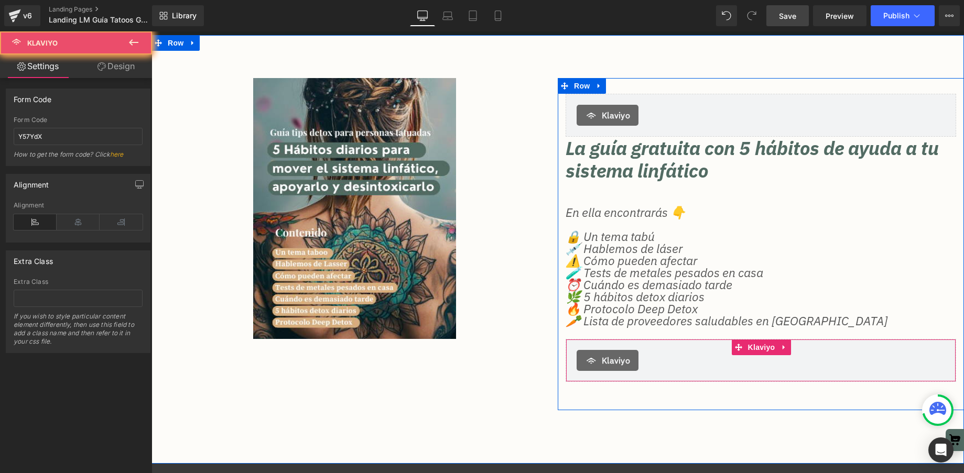
click at [658, 359] on div "Klaviyo" at bounding box center [761, 360] width 368 height 21
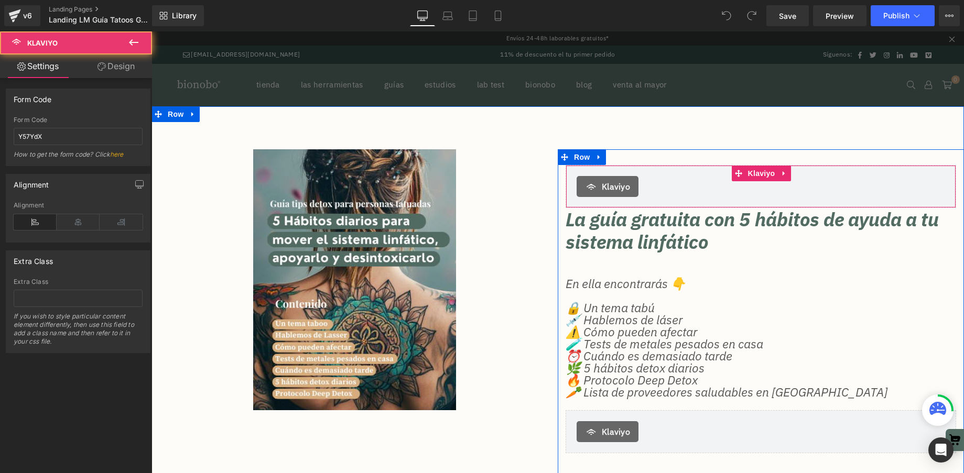
click at [640, 183] on div "Klaviyo" at bounding box center [761, 186] width 368 height 21
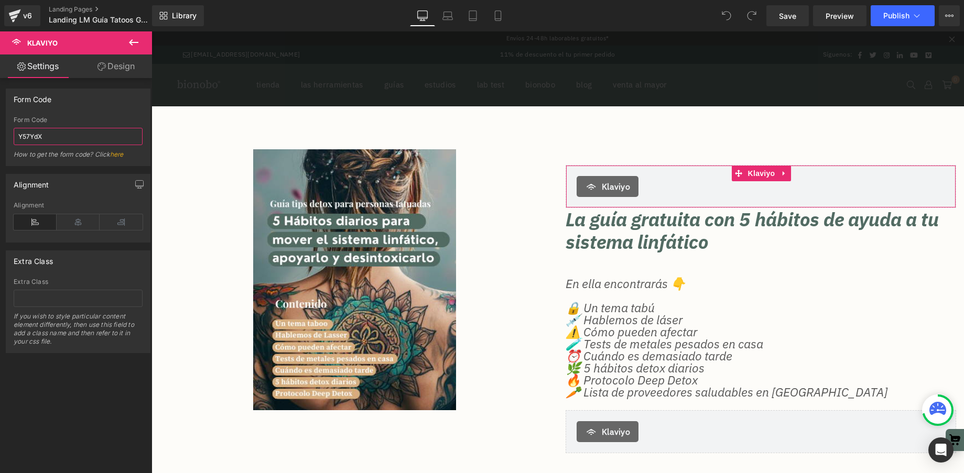
click at [72, 137] on input "Y57YdX" at bounding box center [78, 136] width 129 height 17
drag, startPoint x: 72, startPoint y: 137, endPoint x: 79, endPoint y: 77, distance: 60.6
click at [72, 137] on input "Y57YdX" at bounding box center [78, 136] width 129 height 17
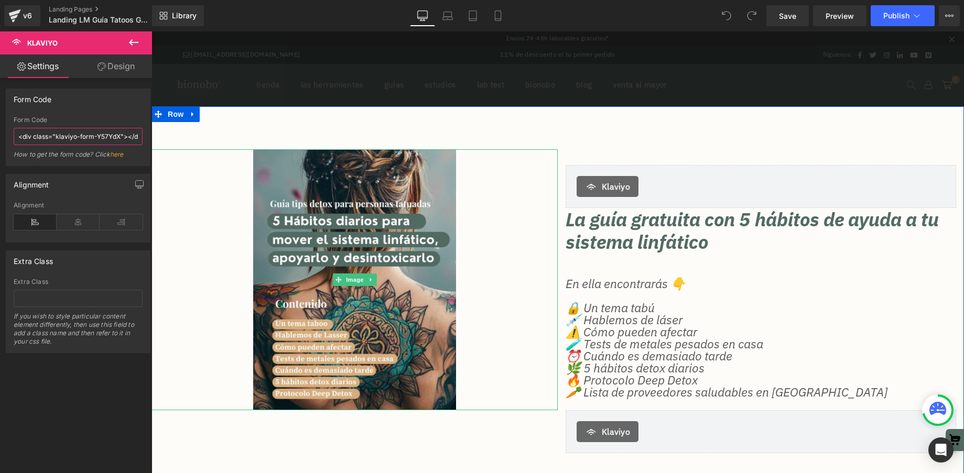
type input "Y57YdX"
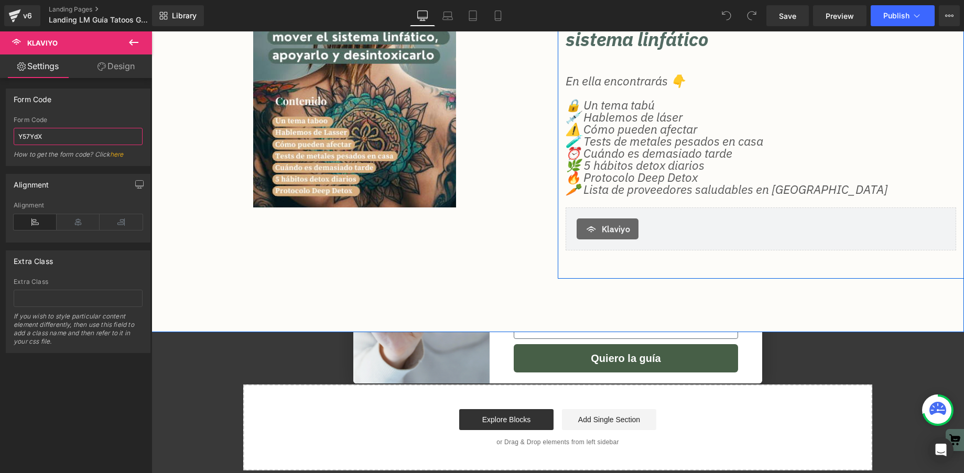
scroll to position [193, 0]
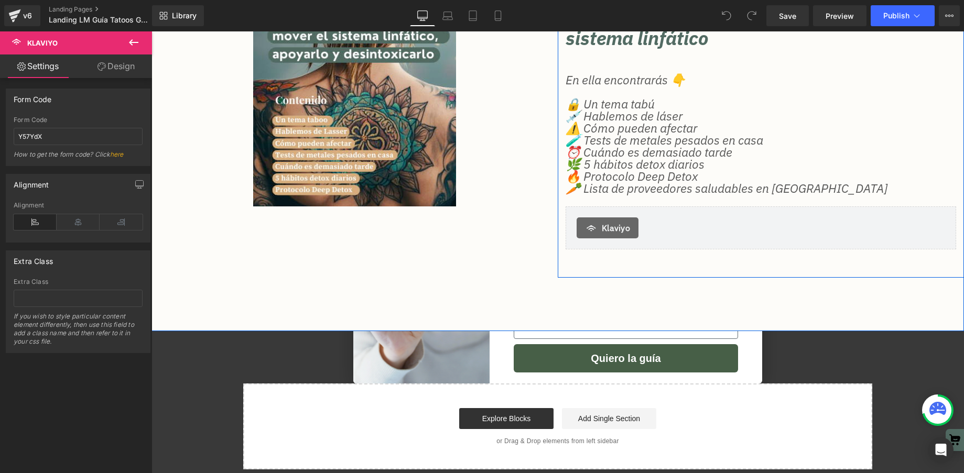
click at [624, 223] on span "Klaviyo" at bounding box center [616, 228] width 28 height 13
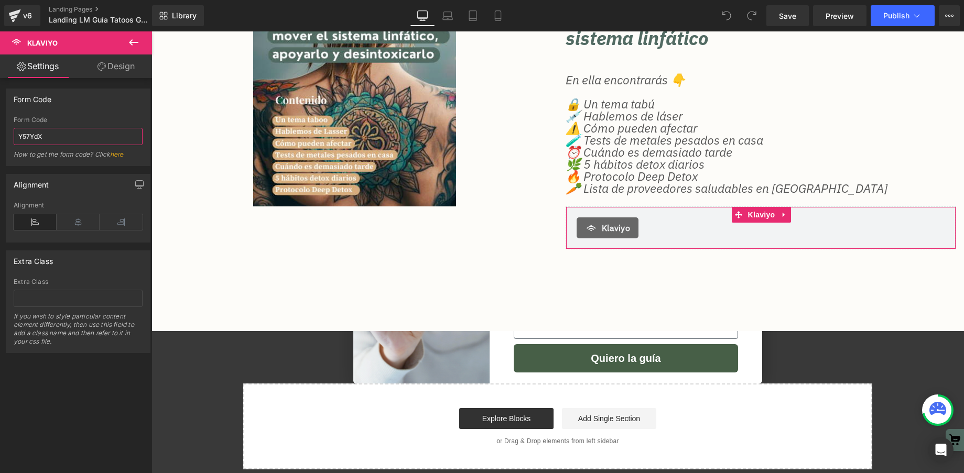
click at [55, 135] on input "Y57YdX" at bounding box center [78, 136] width 129 height 17
paste input "<div class="klaviyo-form-Y57YdX"></div>"
type input "Y57YdX"
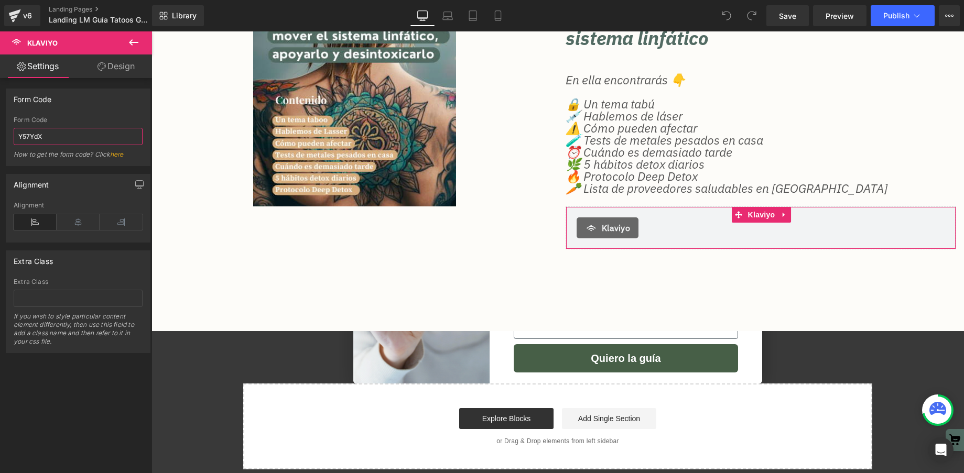
scroll to position [0, 0]
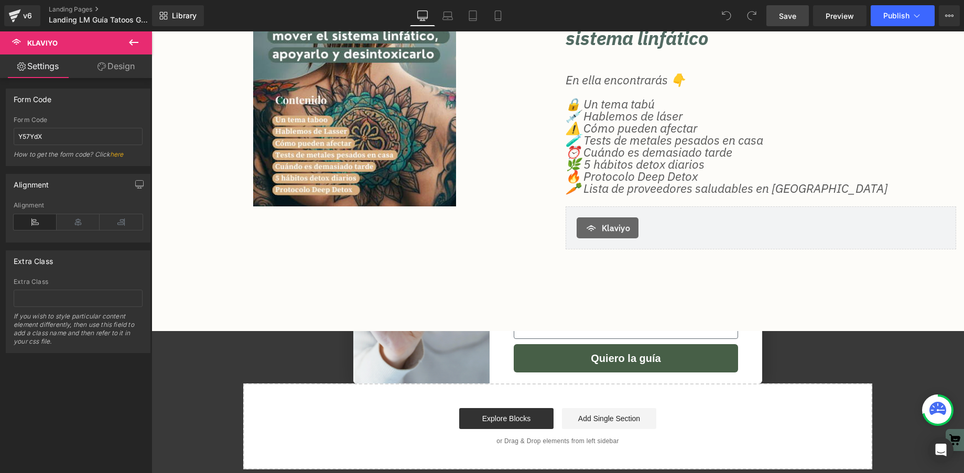
click at [782, 18] on span "Save" at bounding box center [787, 15] width 17 height 11
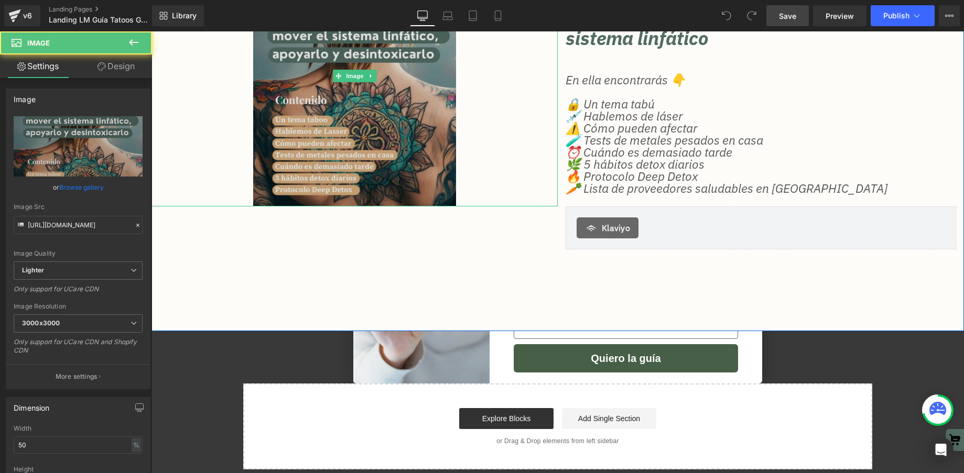
click at [326, 115] on img at bounding box center [354, 75] width 203 height 261
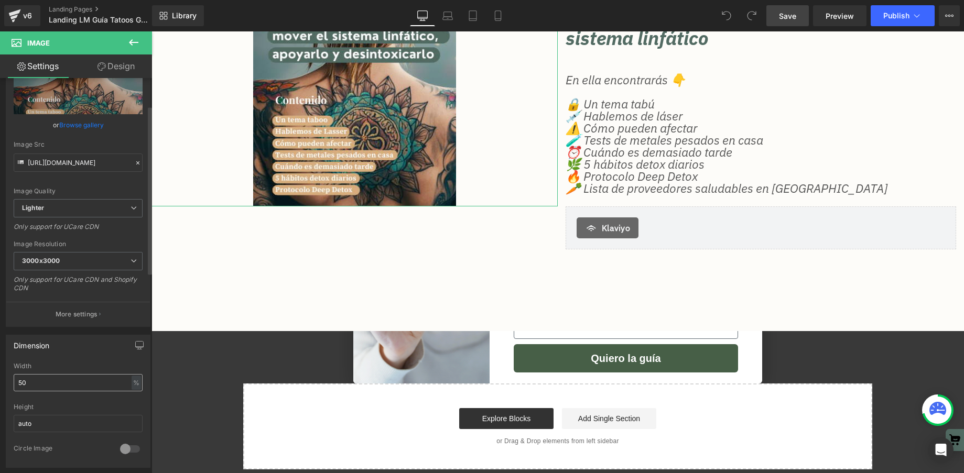
scroll to position [67, 0]
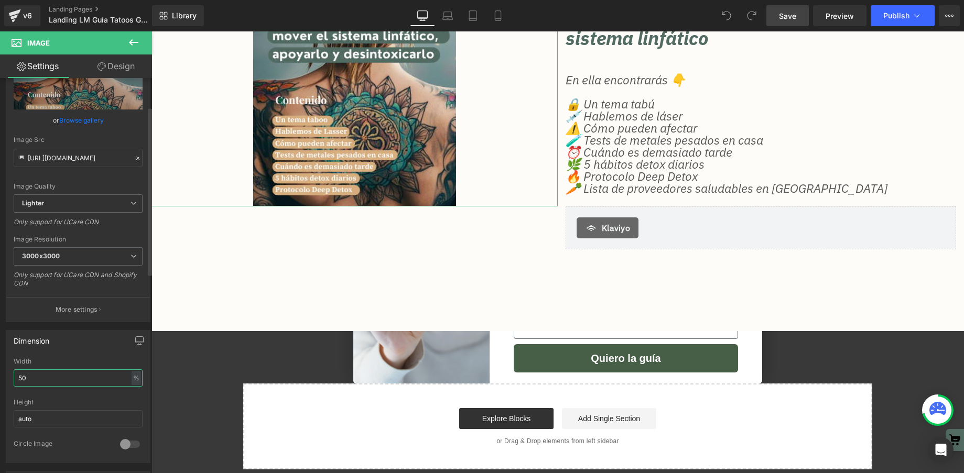
click at [32, 379] on input "50" at bounding box center [78, 378] width 129 height 17
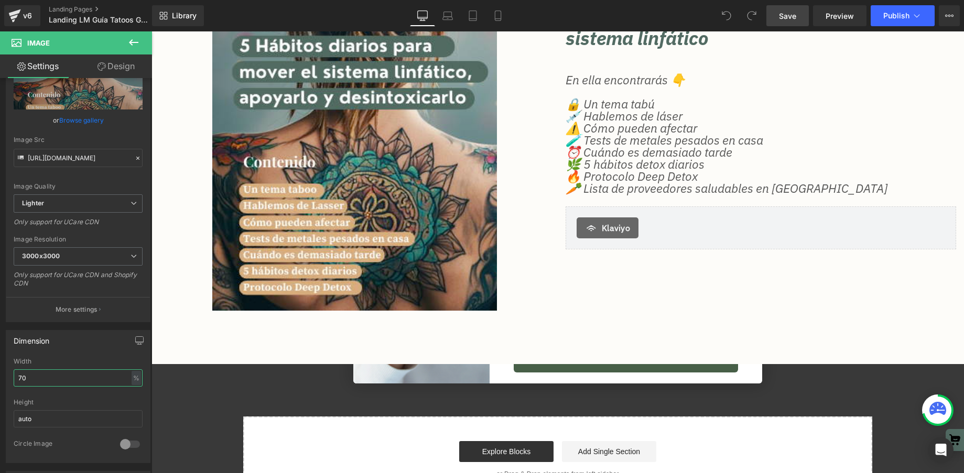
type input "70"
click at [775, 18] on link "Save" at bounding box center [787, 15] width 42 height 21
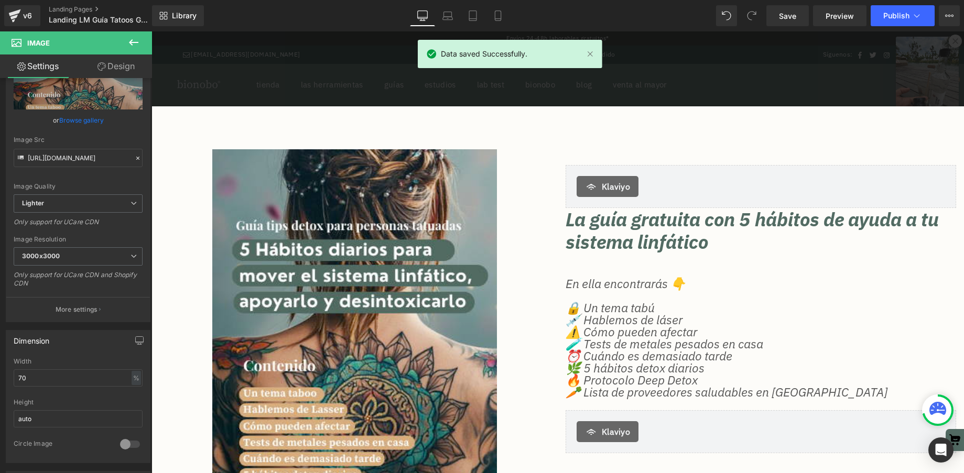
scroll to position [1, 0]
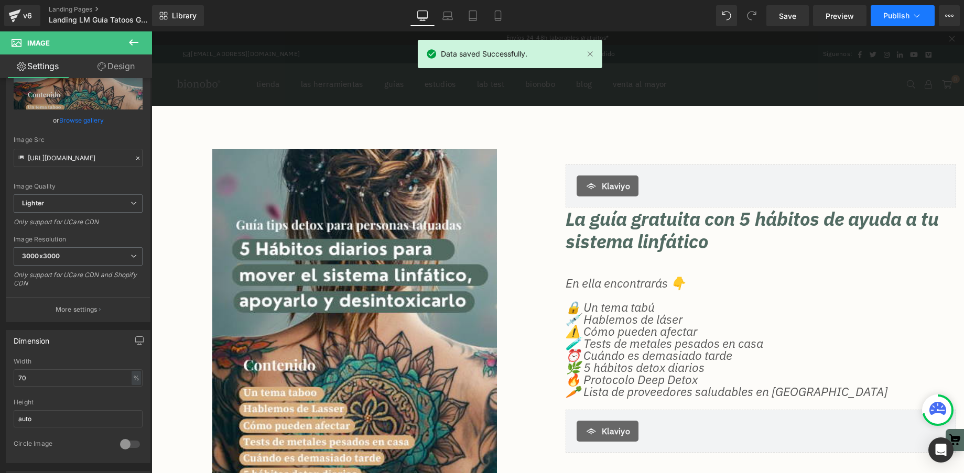
click at [913, 16] on icon at bounding box center [917, 15] width 10 height 10
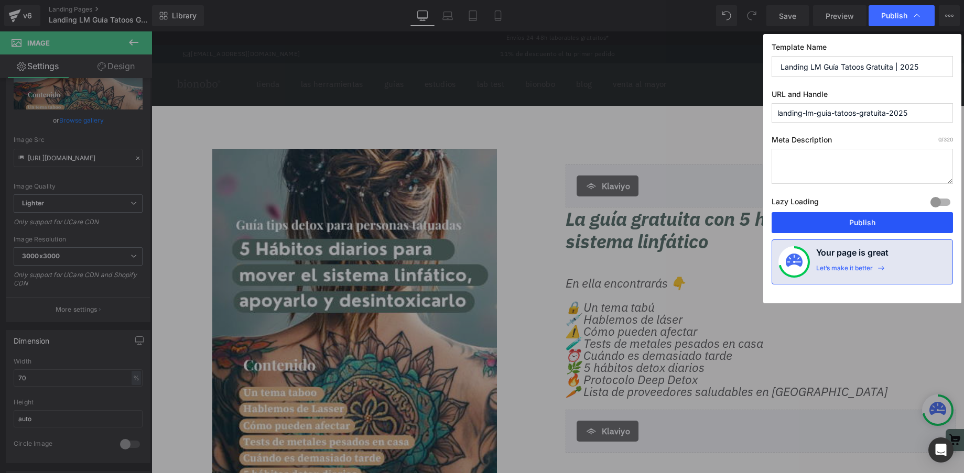
click at [845, 225] on button "Publish" at bounding box center [862, 222] width 181 height 21
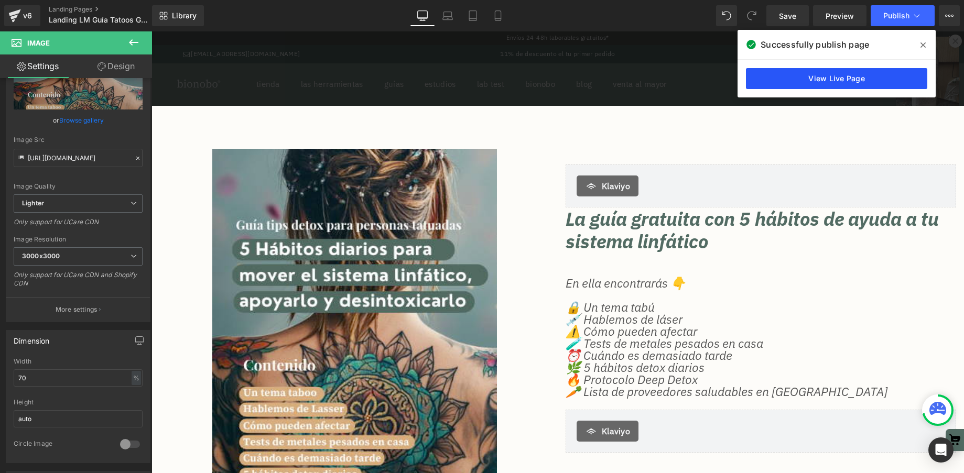
click at [817, 82] on link "View Live Page" at bounding box center [836, 78] width 181 height 21
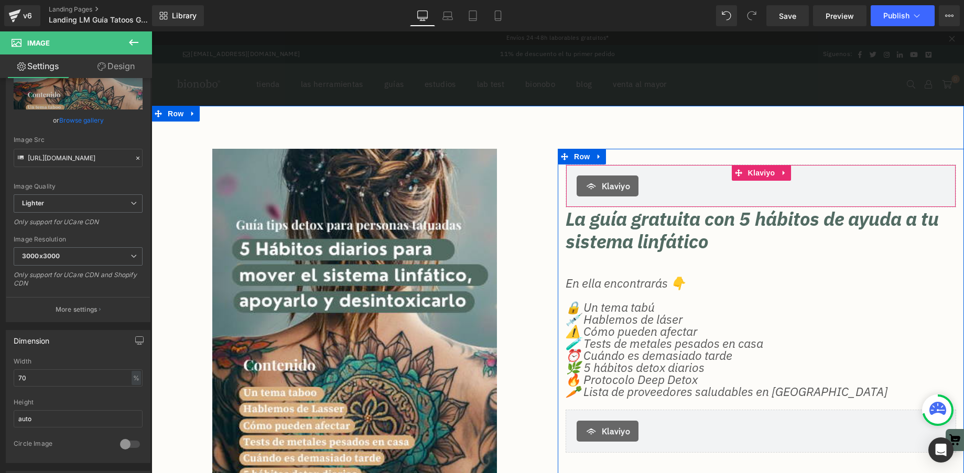
click at [667, 194] on div "Klaviyo" at bounding box center [761, 186] width 368 height 21
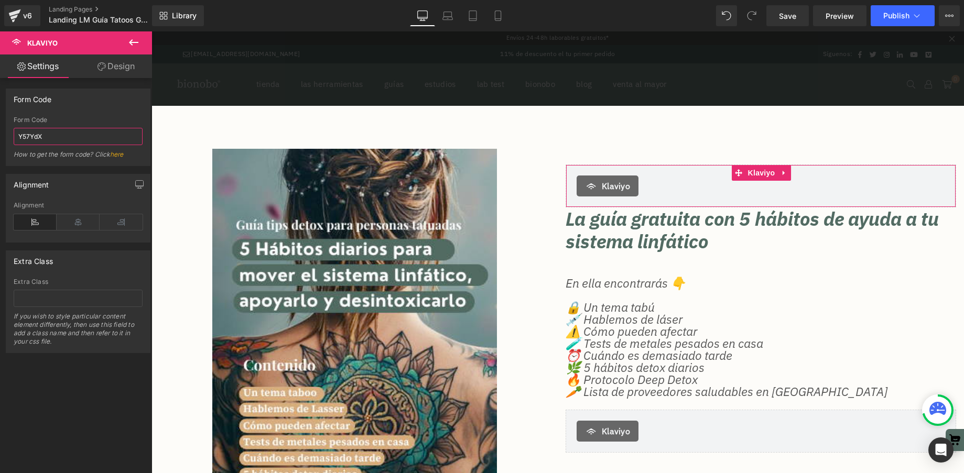
click at [47, 142] on input "Y57YdX" at bounding box center [78, 136] width 129 height 17
paste input "<div class="klaviyo-form-Y57YdX"></div>"
type input "Y57YdX"
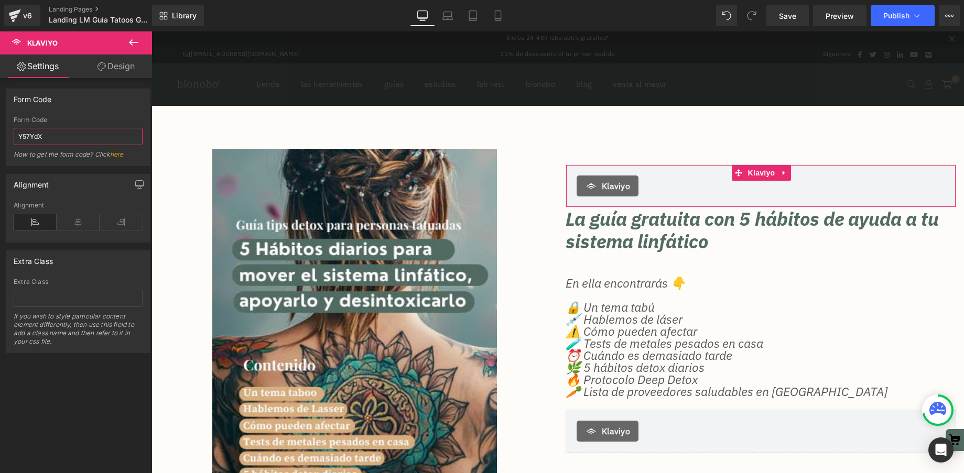
scroll to position [0, 0]
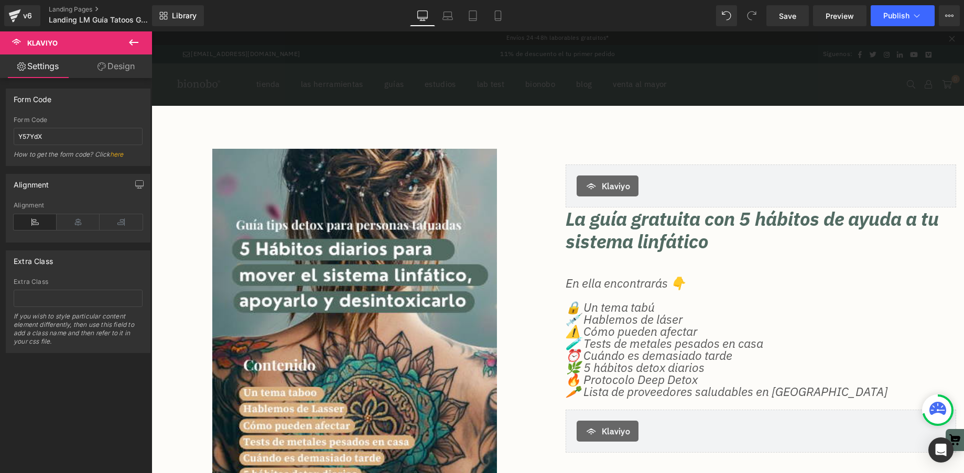
click at [91, 111] on div "Form Code Y57YdX Form Code Y57YdX How to get the form code? Click here" at bounding box center [78, 128] width 145 height 78
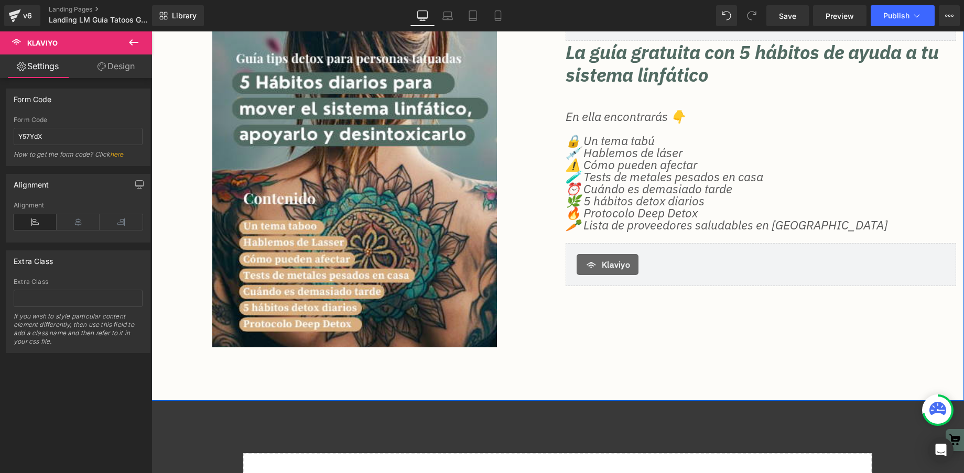
scroll to position [172, 0]
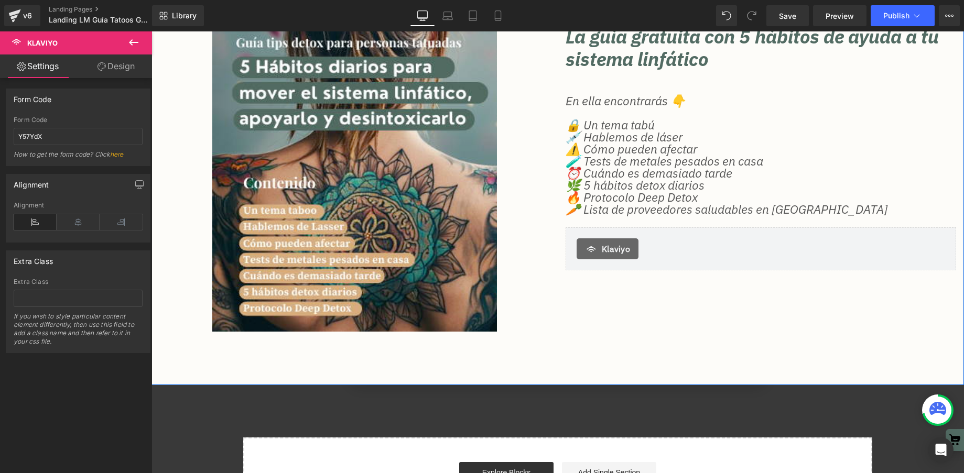
click at [633, 241] on div "Klaviyo" at bounding box center [608, 248] width 62 height 21
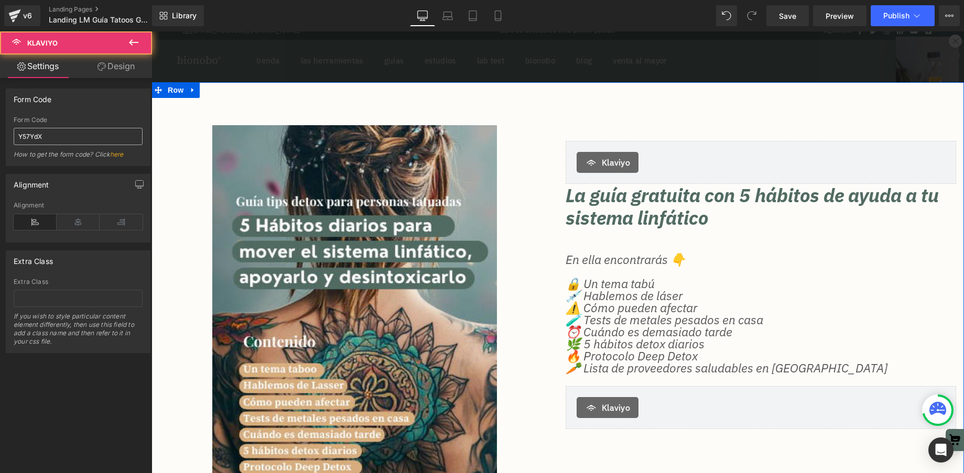
scroll to position [0, 0]
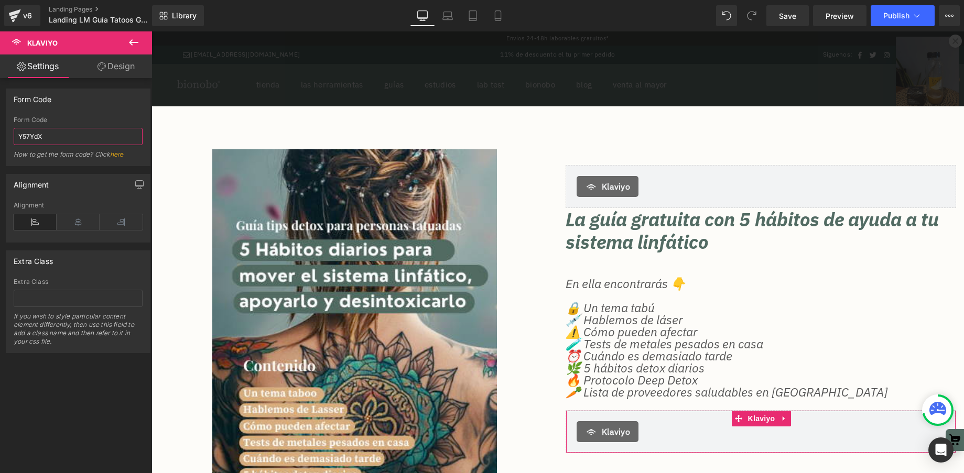
click at [80, 137] on input "Y57YdX" at bounding box center [78, 136] width 129 height 17
paste input "<div class="klaviyo-form-Y57YdX"></div>"
type input "Y57YdX"
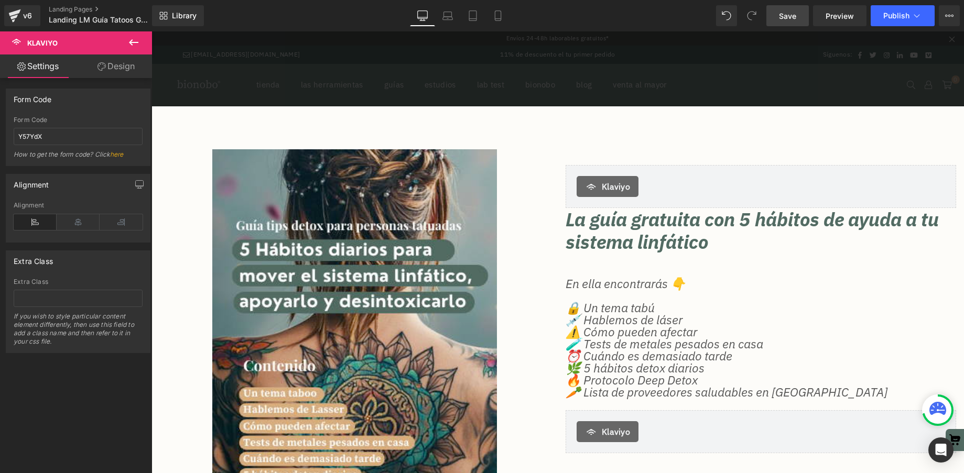
click at [780, 16] on span "Save" at bounding box center [787, 15] width 17 height 11
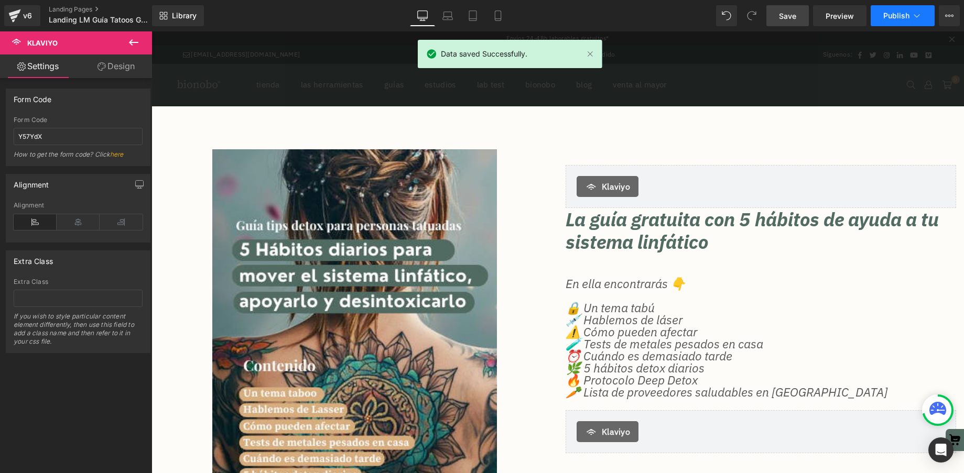
click at [906, 18] on span "Publish" at bounding box center [896, 16] width 26 height 8
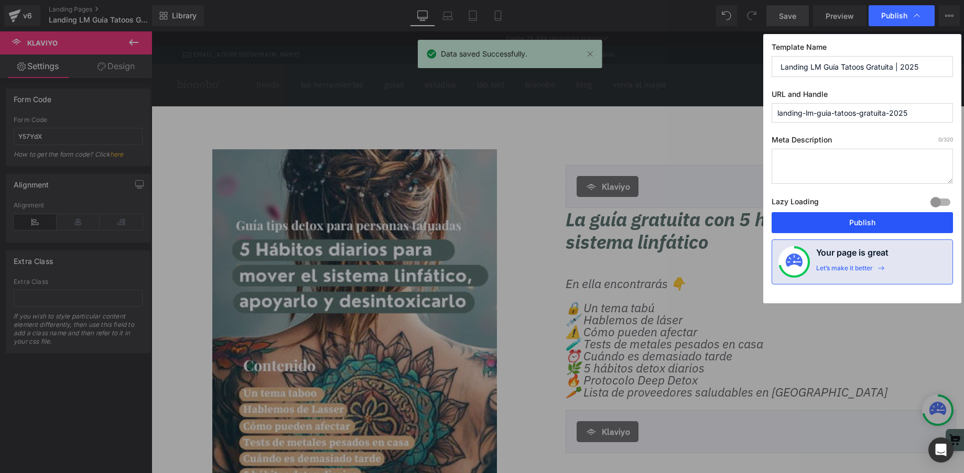
click at [866, 226] on button "Publish" at bounding box center [862, 222] width 181 height 21
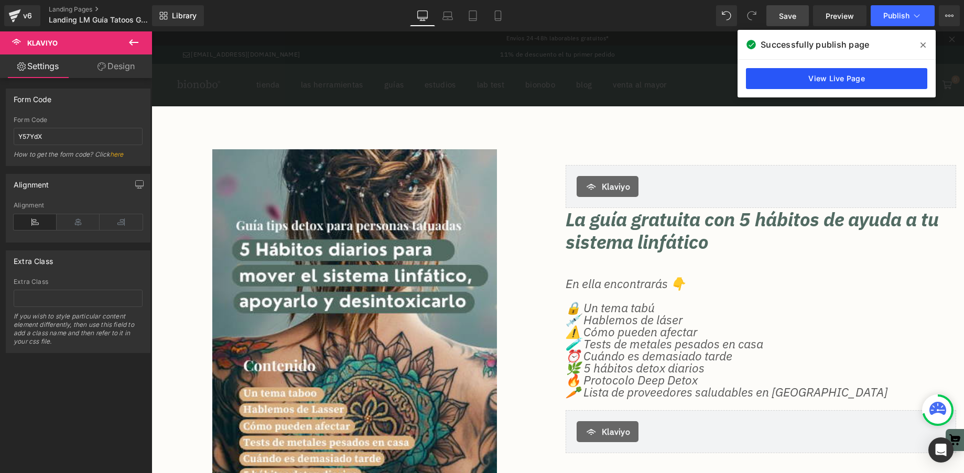
click at [832, 75] on link "View Live Page" at bounding box center [836, 78] width 181 height 21
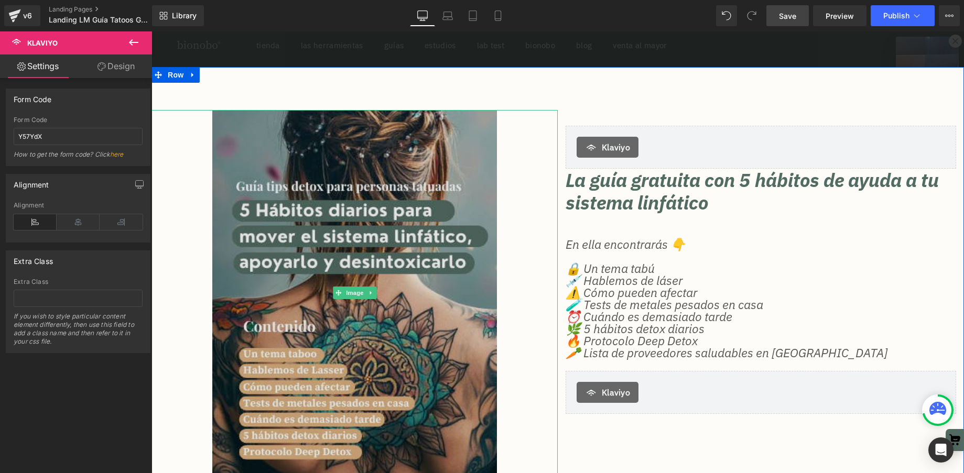
scroll to position [56, 0]
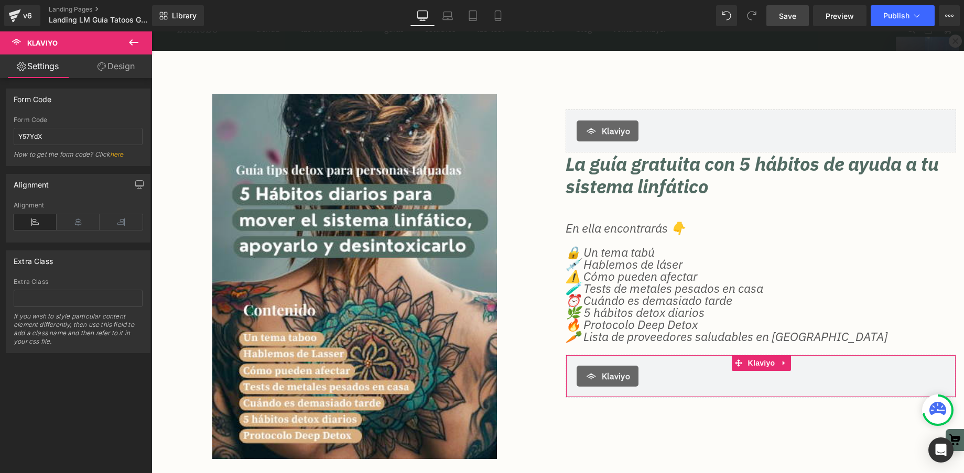
click at [112, 67] on link "Design" at bounding box center [116, 67] width 76 height 24
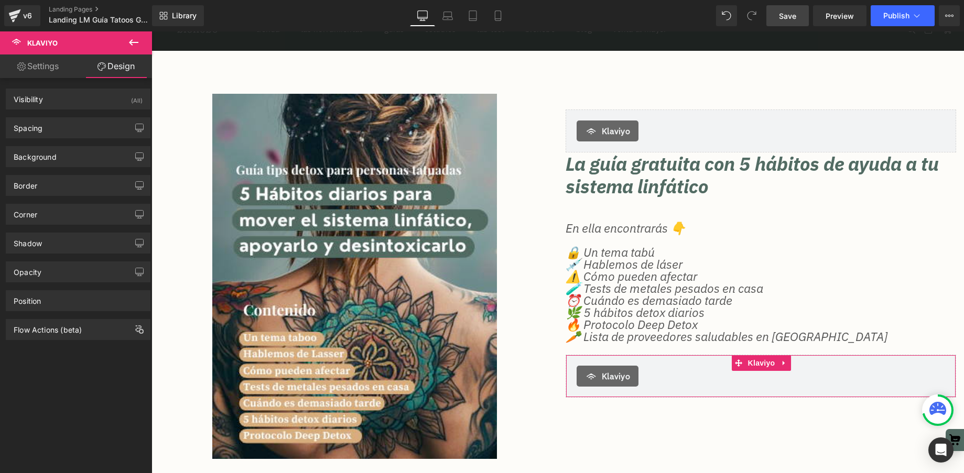
click at [51, 66] on link "Settings" at bounding box center [38, 67] width 76 height 24
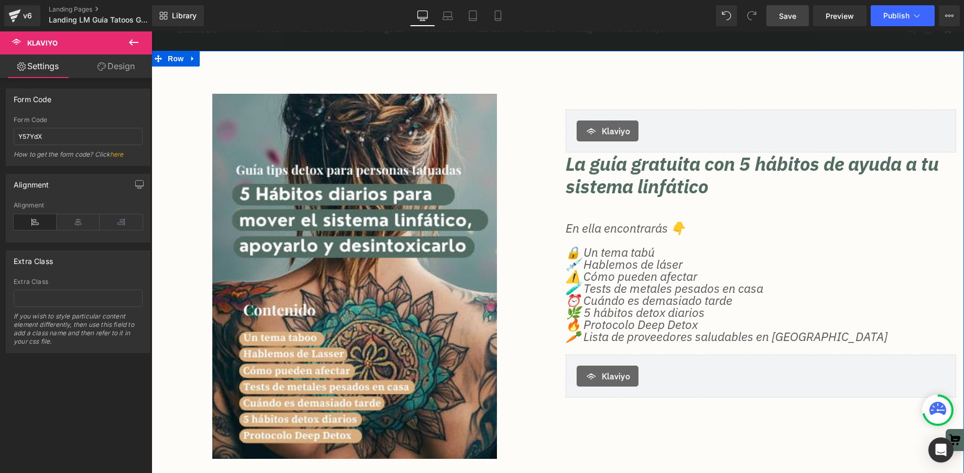
click at [634, 128] on div "Klaviyo" at bounding box center [608, 131] width 62 height 21
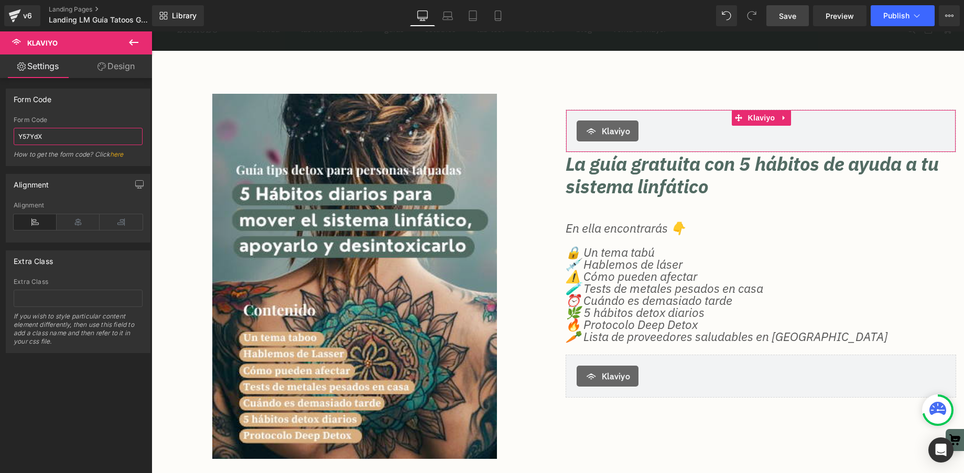
click at [74, 133] on input "Y57YdX" at bounding box center [78, 136] width 129 height 17
click at [100, 116] on div "Form Code" at bounding box center [78, 119] width 129 height 7
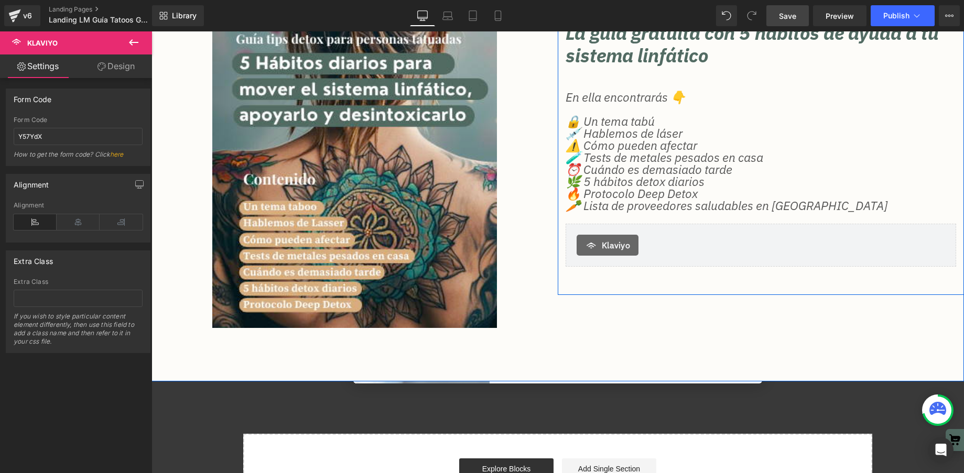
scroll to position [179, 0]
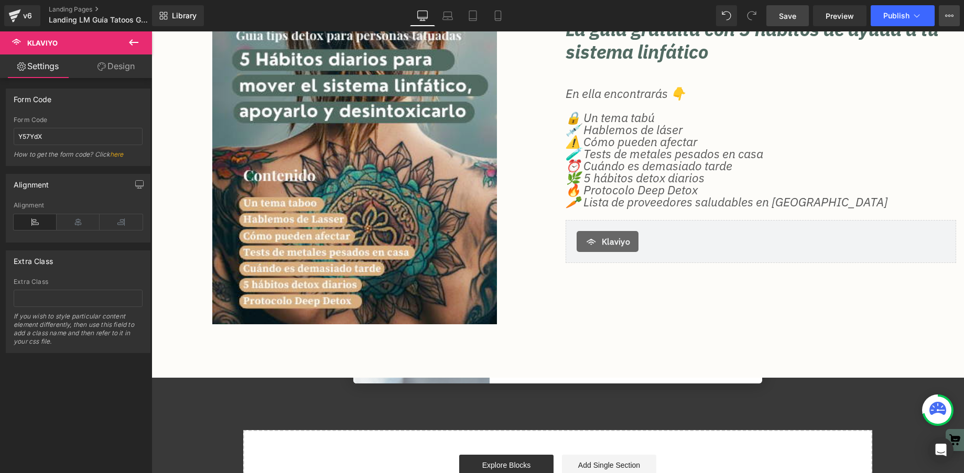
click at [953, 17] on button "View Live Page View with current Template Save Template to Library Schedule Pub…" at bounding box center [949, 15] width 21 height 21
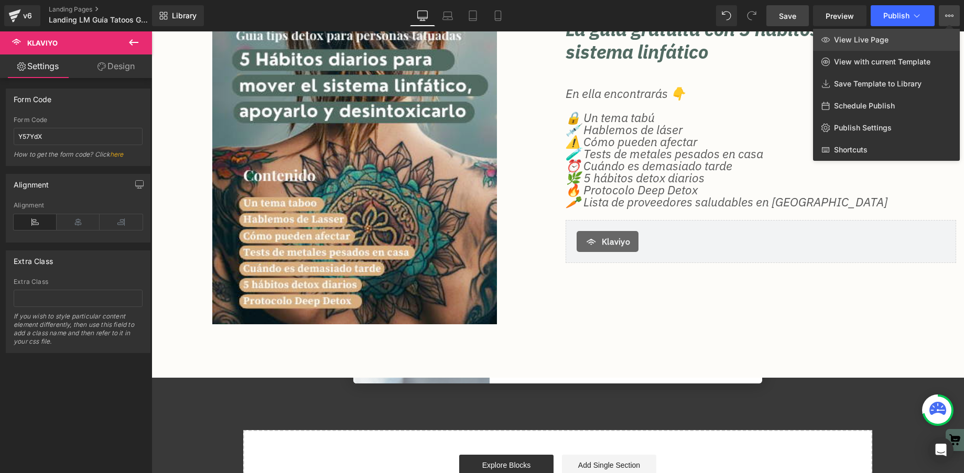
click at [859, 41] on span "View Live Page" at bounding box center [861, 39] width 55 height 9
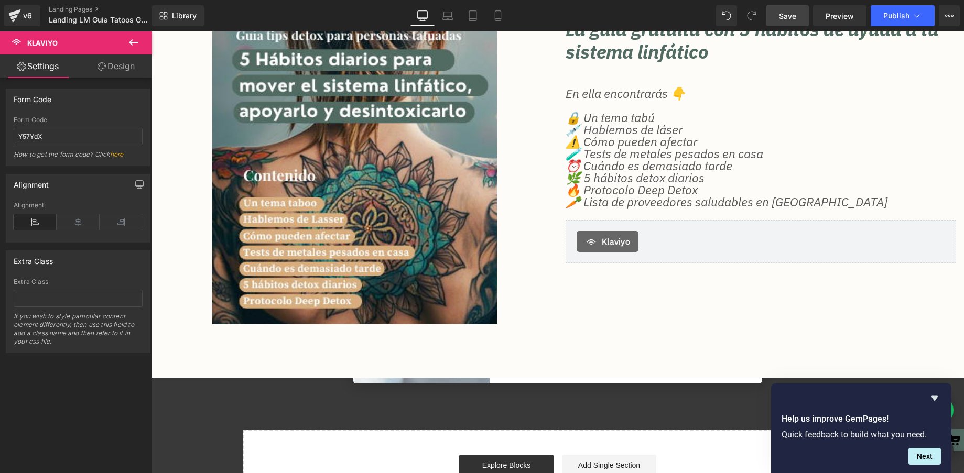
click at [132, 42] on icon at bounding box center [133, 42] width 9 height 6
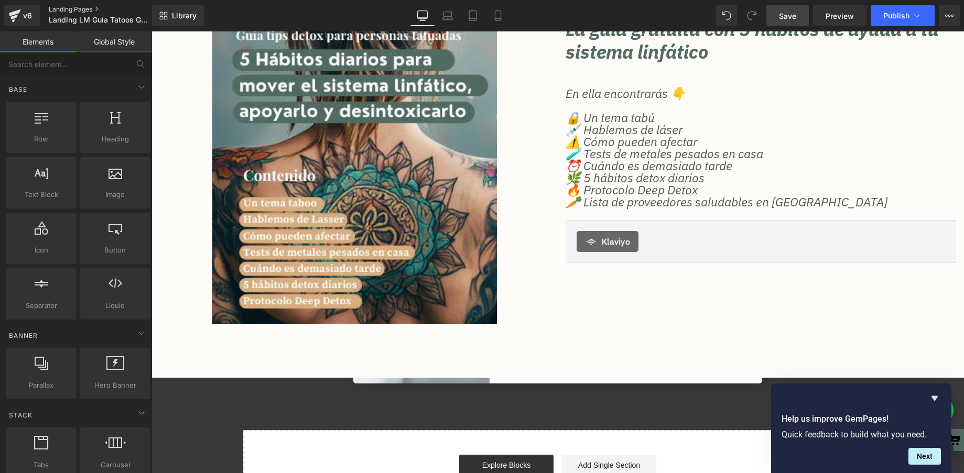
click at [58, 8] on link "Landing Pages" at bounding box center [109, 9] width 121 height 8
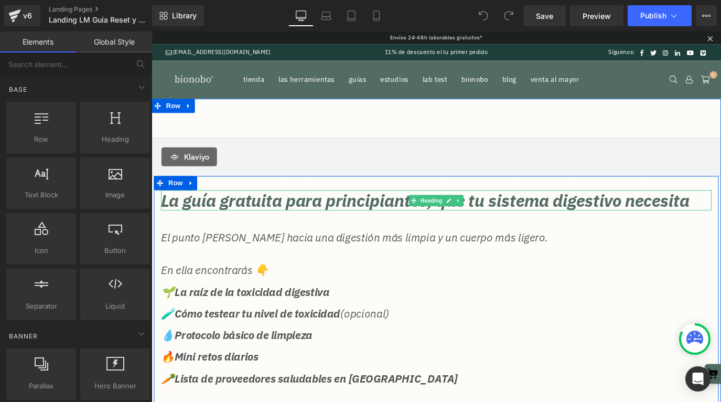
click at [229, 230] on h2 "La guía gratuita para principiantes, que tu sistema digestivo necesita" at bounding box center [468, 219] width 613 height 23
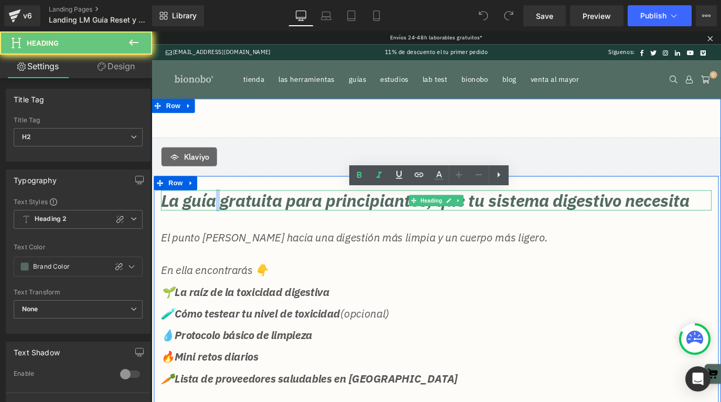
click at [229, 230] on h2 "La guía gratuita para principiantes, que tu sistema digestivo necesita" at bounding box center [468, 219] width 613 height 23
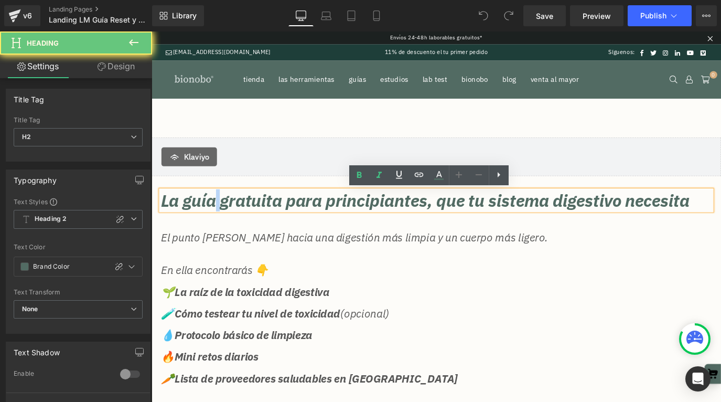
click at [229, 230] on h2 "La guía gratuita para principiantes, que tu sistema digestivo necesita" at bounding box center [468, 219] width 613 height 23
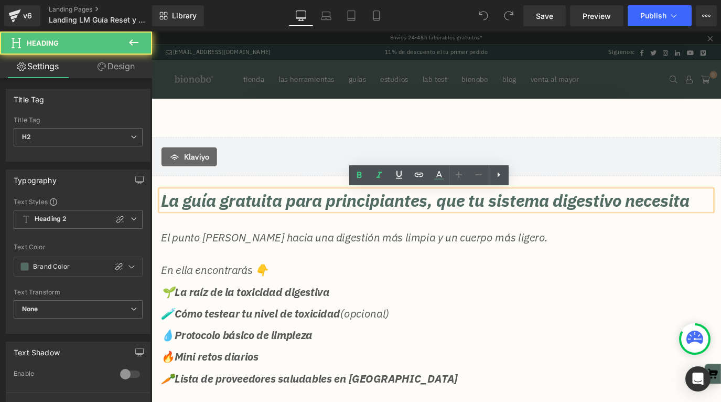
drag, startPoint x: 252, startPoint y: 245, endPoint x: 160, endPoint y: 218, distance: 95.5
click at [162, 218] on div "La guía gratuita para principiantes, que tu sistema digestivo necesita" at bounding box center [468, 219] width 613 height 23
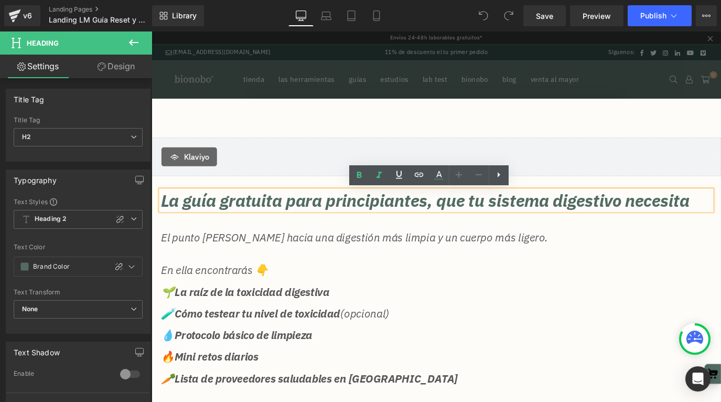
drag, startPoint x: 247, startPoint y: 238, endPoint x: 167, endPoint y: 220, distance: 82.9
click at [167, 220] on h2 "La guía gratuita para principiantes, que tu sistema digestivo necesita" at bounding box center [468, 219] width 613 height 23
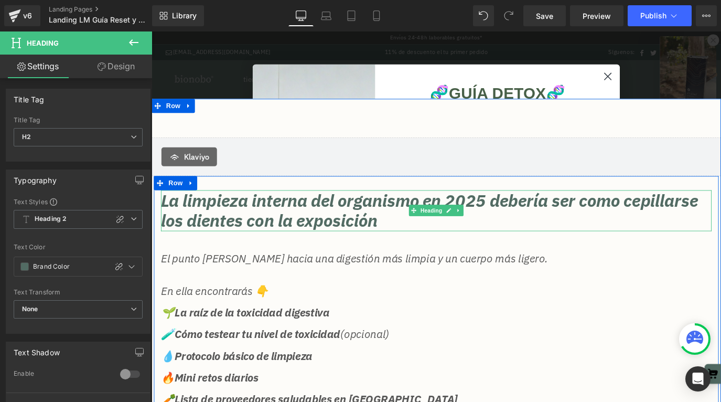
click at [375, 243] on h2 "La limpieza interna del organismo en 2025 debería ser como cepillarse los dient…" at bounding box center [468, 230] width 613 height 45
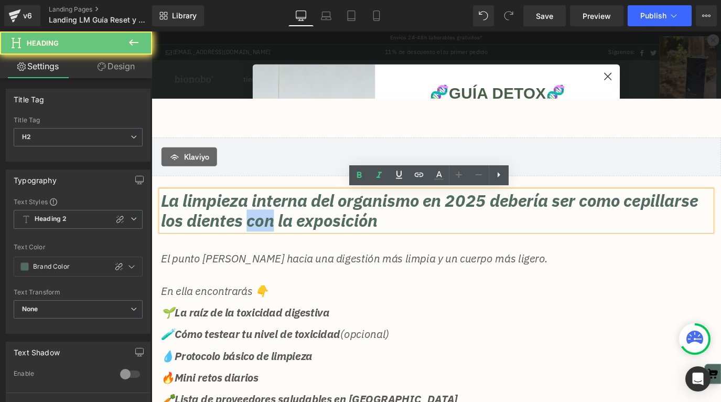
click at [375, 243] on h2 "La limpieza interna del organismo en 2025 debería ser como cepillarse los dient…" at bounding box center [468, 230] width 613 height 45
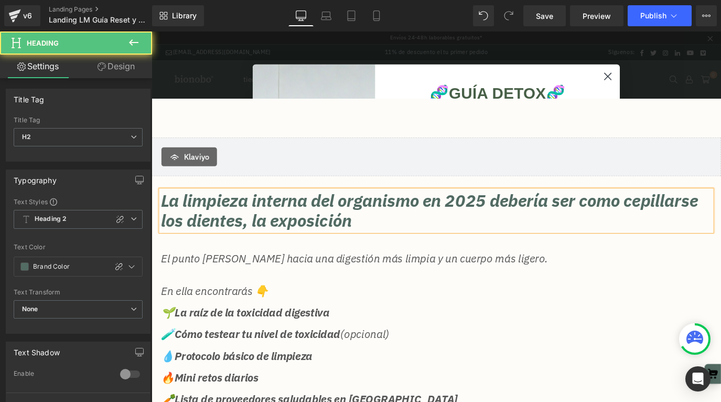
click at [501, 240] on h2 "La limpieza interna del organismo en 2025 debería ser como cepillarse los dient…" at bounding box center [468, 230] width 613 height 45
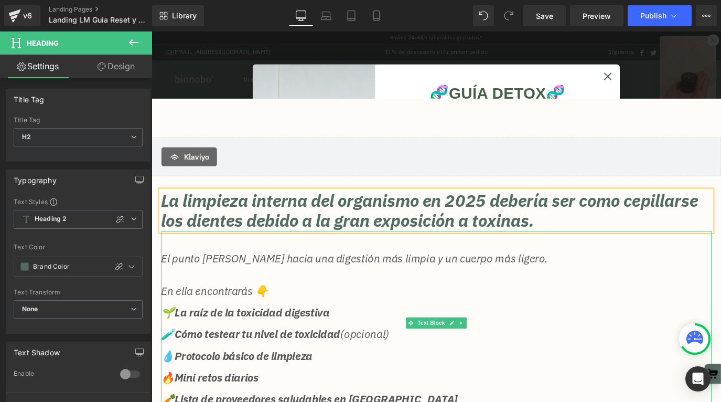
click at [352, 286] on p "El punto [PERSON_NAME] hacia una digestión más limpia y un cuerpo más ligero." at bounding box center [468, 284] width 613 height 12
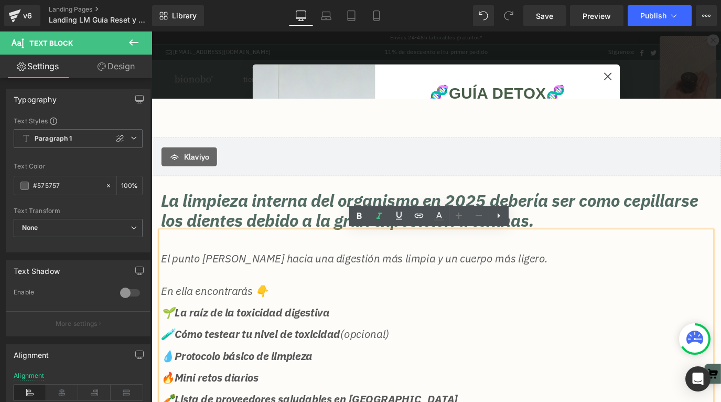
click at [318, 288] on p "El punto [PERSON_NAME] hacia una digestión más limpia y un cuerpo más ligero." at bounding box center [468, 284] width 613 height 12
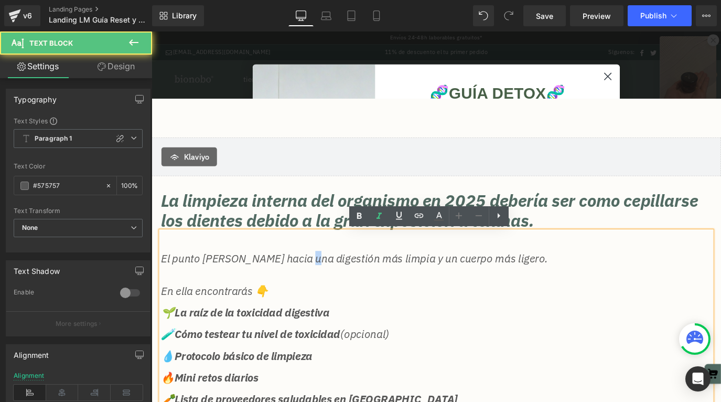
click at [318, 288] on p "El punto [PERSON_NAME] hacia una digestión más limpia y un cuerpo más ligero." at bounding box center [468, 284] width 613 height 12
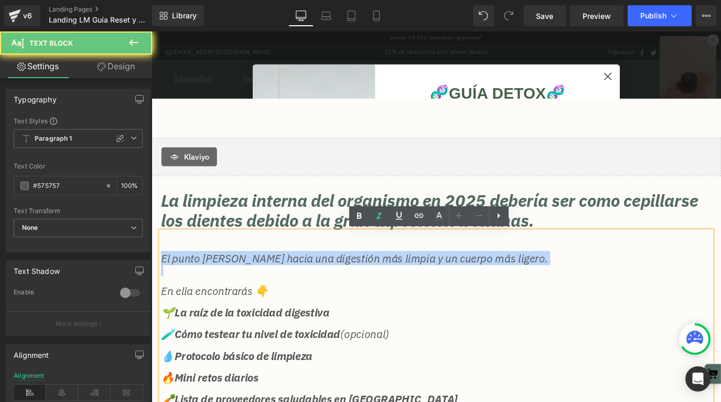
click at [318, 288] on p "El punto [PERSON_NAME] hacia una digestión más limpia y un cuerpo más ligero." at bounding box center [468, 284] width 613 height 12
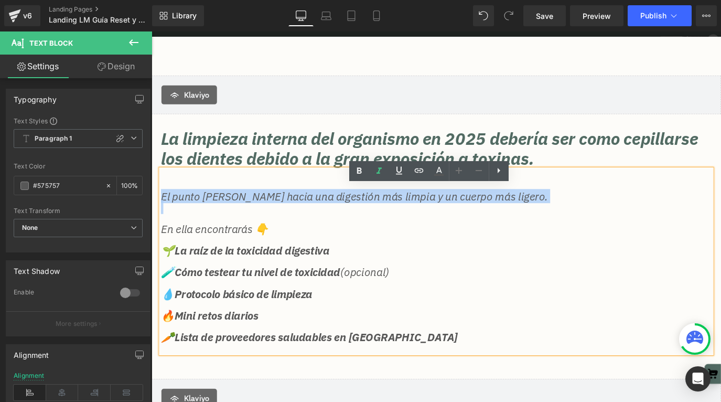
scroll to position [109, 0]
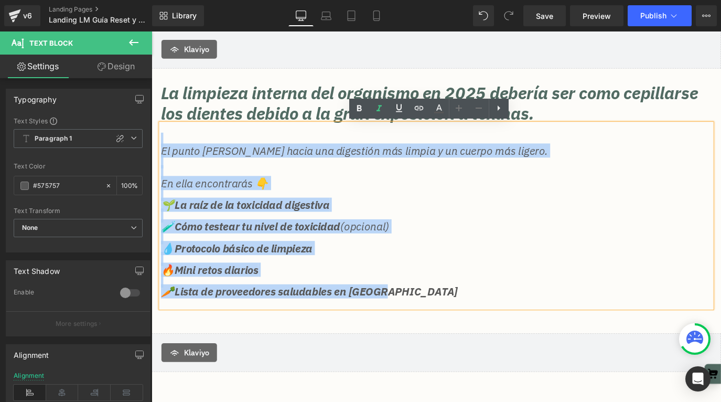
drag, startPoint x: 451, startPoint y: 327, endPoint x: 151, endPoint y: 155, distance: 345.4
click at [151, 155] on div "Klaviyo Klaviyo La limpieza interna del organismo en 2025 debería ser como cepi…" at bounding box center [468, 220] width 634 height 380
copy div "El punto [PERSON_NAME] hacia una digestión más limpia y un cuerpo más ligero. E…"
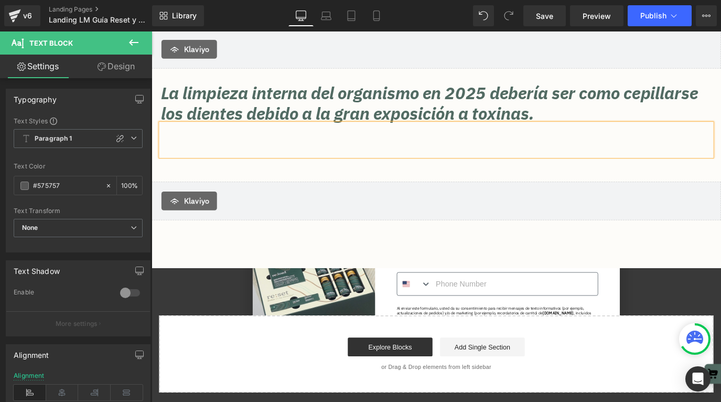
click at [277, 148] on p at bounding box center [468, 152] width 613 height 12
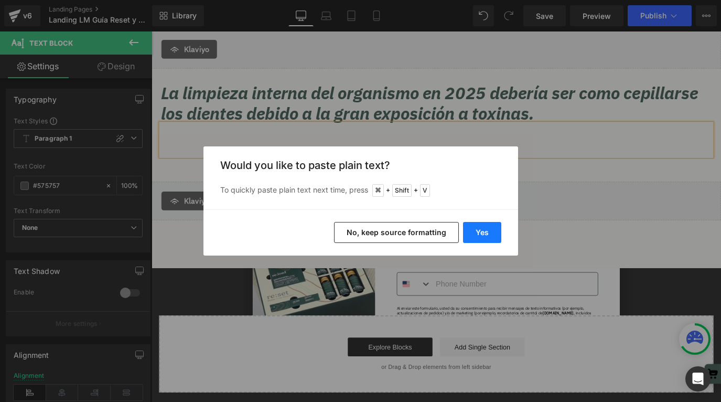
click at [479, 233] on button "Yes" at bounding box center [482, 232] width 38 height 21
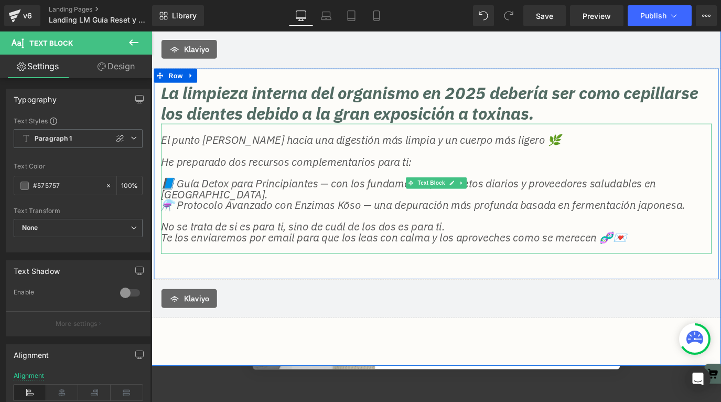
click at [304, 243] on p "No se trata de si es para ti, sino de cuál de los dos es para ti." at bounding box center [468, 249] width 613 height 12
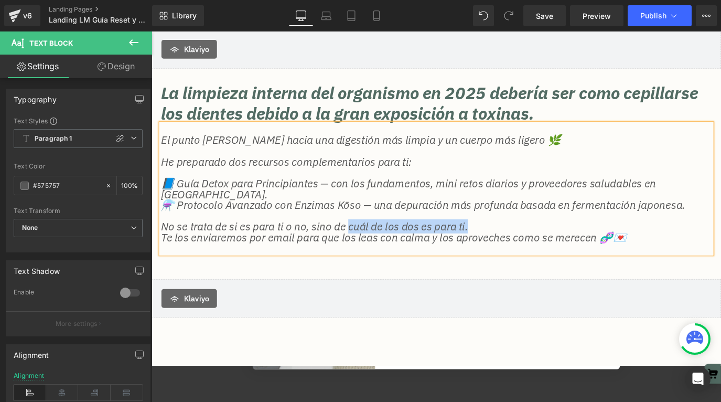
drag, startPoint x: 536, startPoint y: 240, endPoint x: 378, endPoint y: 238, distance: 157.3
click at [378, 243] on p "No se trata de si es para ti o no, sino de cuál de los dos es para ti." at bounding box center [468, 249] width 613 height 12
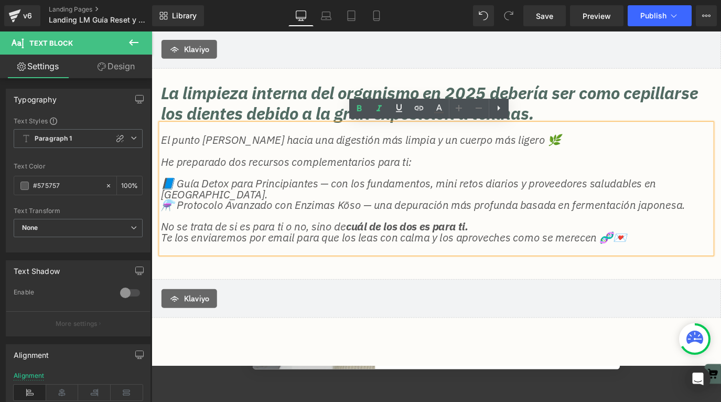
click at [504, 241] on strong "cuál de los dos es para ti." at bounding box center [436, 249] width 136 height 16
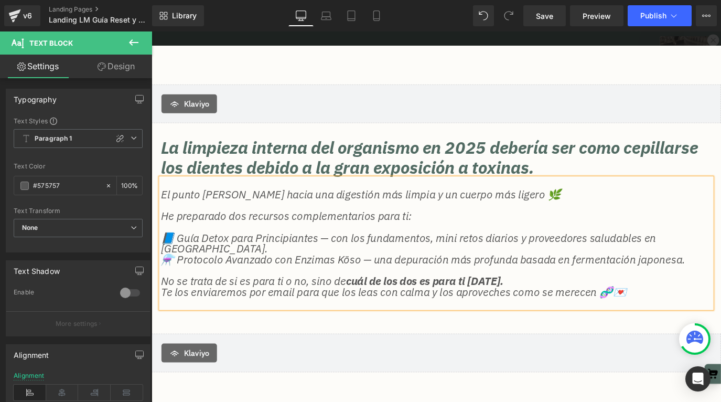
scroll to position [59, 0]
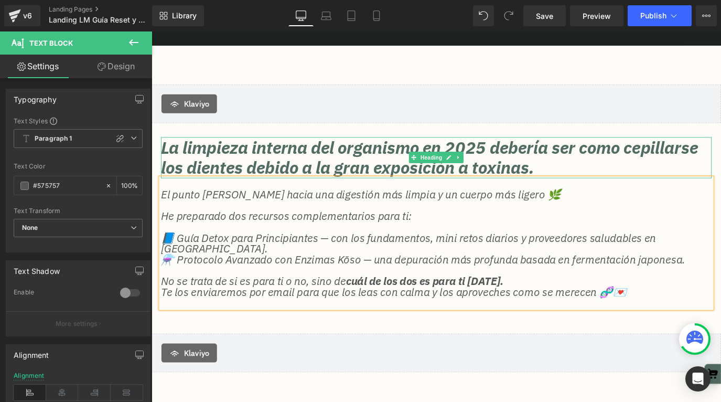
click at [703, 186] on h2 "La limpieza interna del organismo en 2025 debería ser como cepillarse los dient…" at bounding box center [468, 171] width 613 height 45
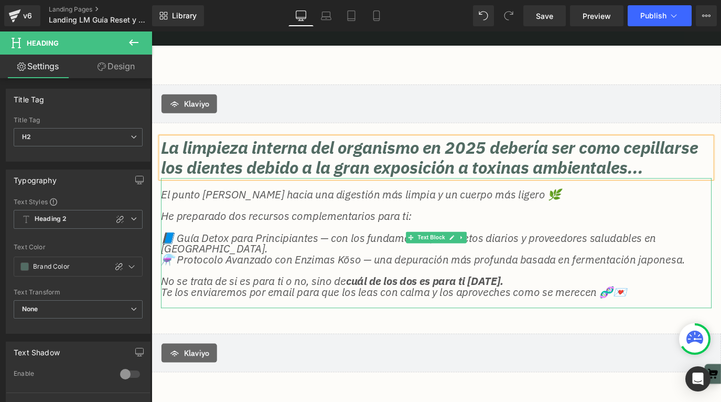
click at [355, 219] on p "El punto [PERSON_NAME] hacia una digestión más limpia y un cuerpo más ligero 🌿" at bounding box center [468, 213] width 613 height 12
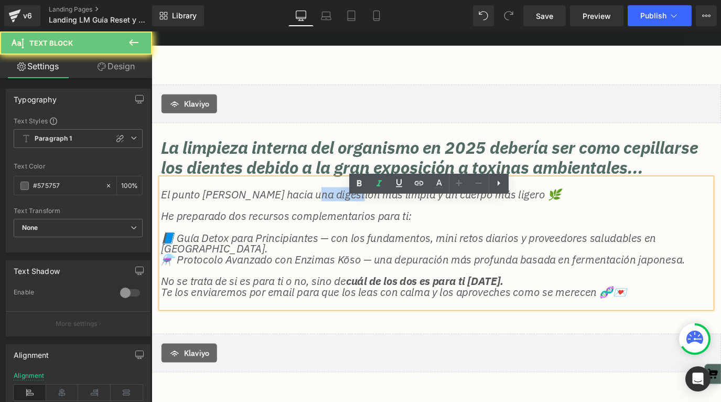
click at [355, 219] on p "El punto [PERSON_NAME] hacia una digestión más limpia y un cuerpo más ligero 🌿" at bounding box center [468, 213] width 613 height 12
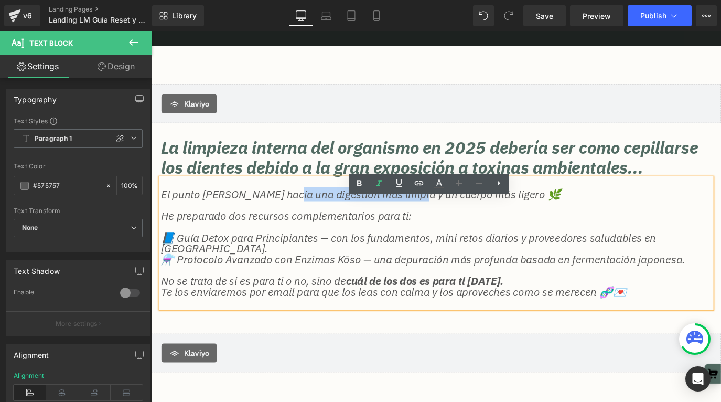
drag, startPoint x: 442, startPoint y: 235, endPoint x: 300, endPoint y: 236, distance: 141.5
click at [300, 219] on p "El punto [PERSON_NAME] hacia una digestión más limpia y un cuerpo más ligero 🌿" at bounding box center [468, 213] width 613 height 12
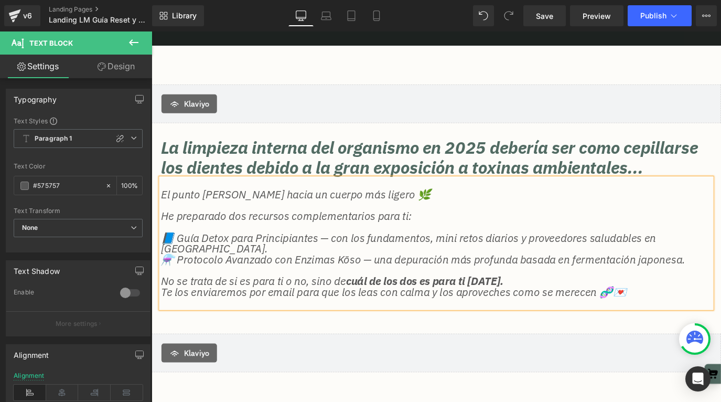
click at [462, 219] on p "El punto [PERSON_NAME] hacia un cuerpo más ligero 🌿" at bounding box center [468, 213] width 613 height 12
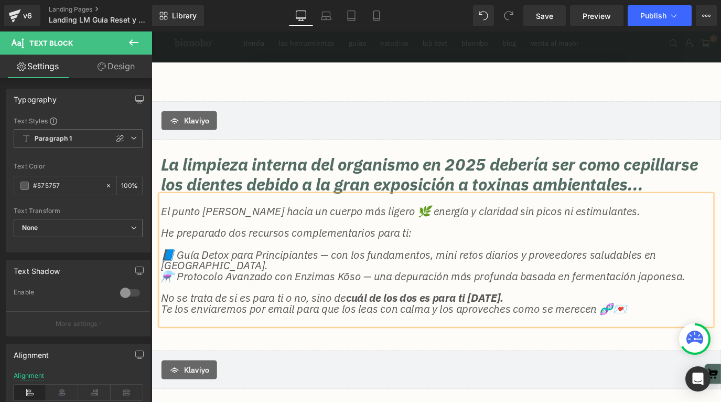
scroll to position [38, 0]
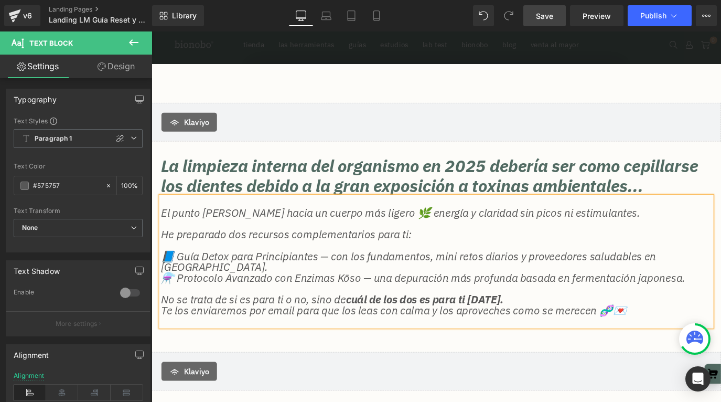
click at [550, 19] on span "Save" at bounding box center [544, 15] width 17 height 11
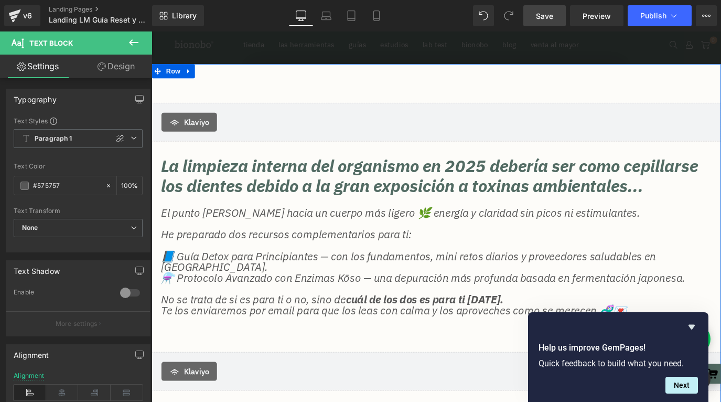
click at [151, 31] on div at bounding box center [151, 31] width 0 height 0
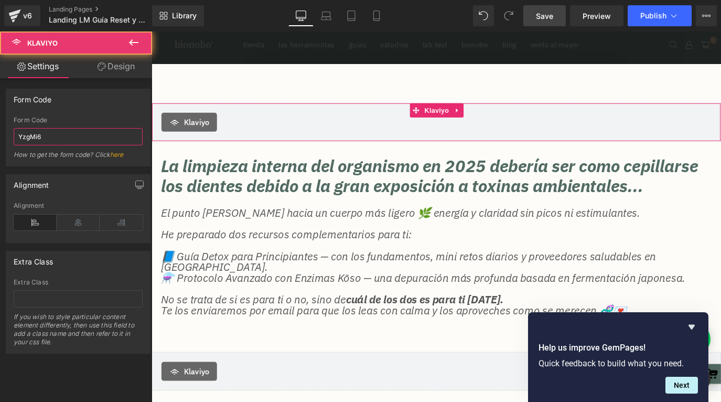
click at [61, 135] on input "YzgMi6" at bounding box center [78, 136] width 129 height 17
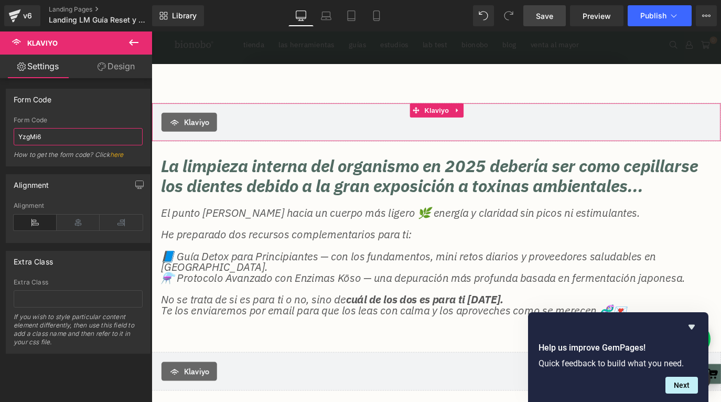
click at [61, 135] on input "YzgMi6" at bounding box center [78, 136] width 129 height 17
paste input "<div class="klaviyo-form-Y4mpPx"></div>"
type input "Y4mpPx"
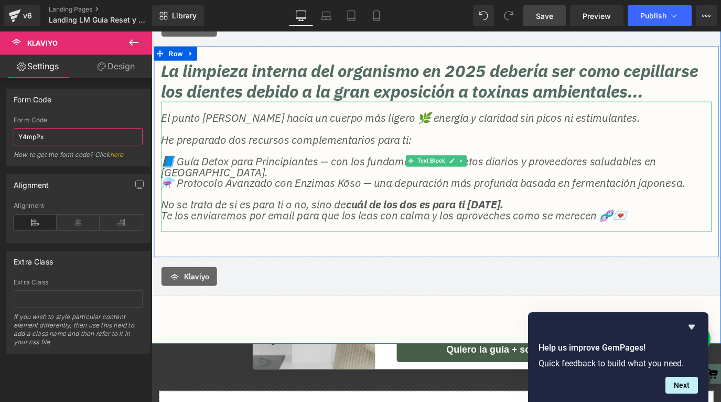
scroll to position [163, 0]
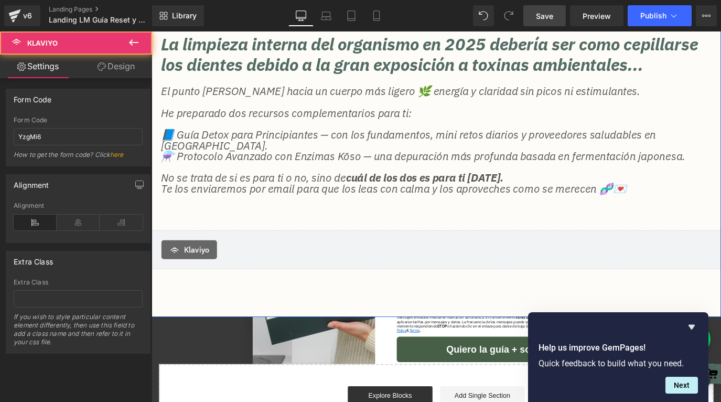
click at [244, 285] on div "Klaviyo" at bounding box center [468, 274] width 612 height 21
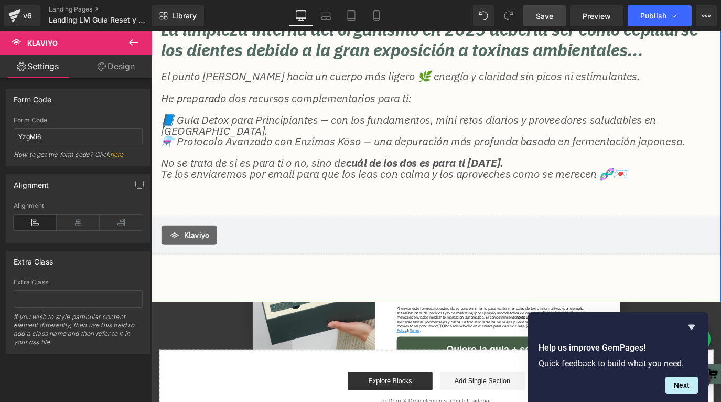
scroll to position [179, 0]
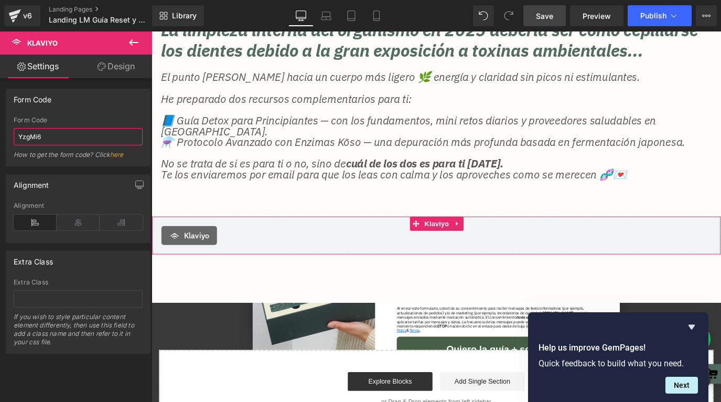
click at [70, 134] on input "YzgMi6" at bounding box center [78, 136] width 129 height 17
paste input "<div class="klaviyo-form-Y4mpPx"></div>"
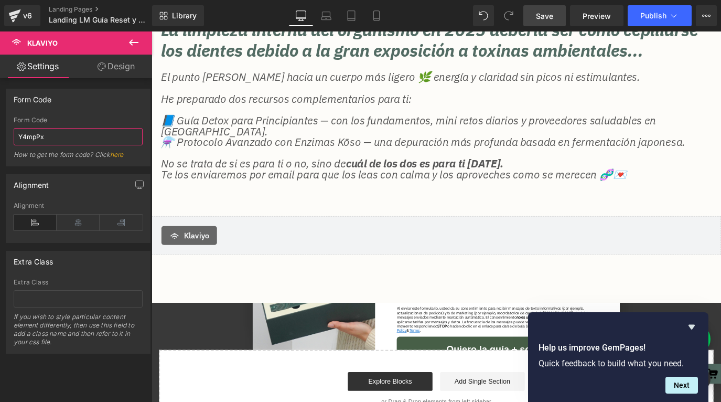
type input "Y4mpPx"
click at [541, 23] on link "Save" at bounding box center [544, 15] width 42 height 21
click at [659, 16] on span "Publish" at bounding box center [653, 16] width 26 height 8
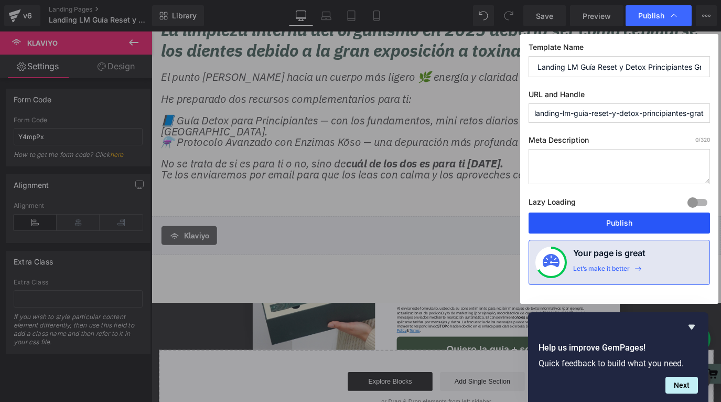
click at [624, 223] on button "Publish" at bounding box center [618, 222] width 181 height 21
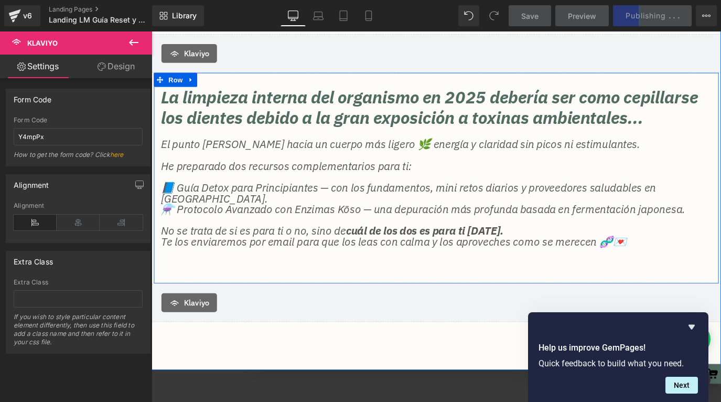
scroll to position [103, 0]
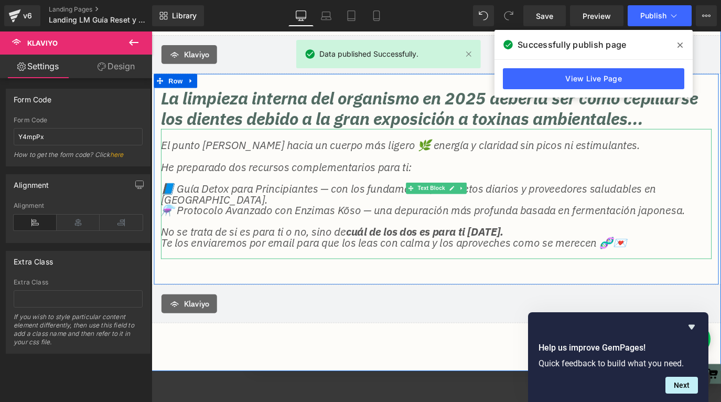
click at [720, 224] on p "📘 Guía Detox para Principiantes — con los fundamentos, mini retos diarios y pro…" at bounding box center [468, 212] width 613 height 24
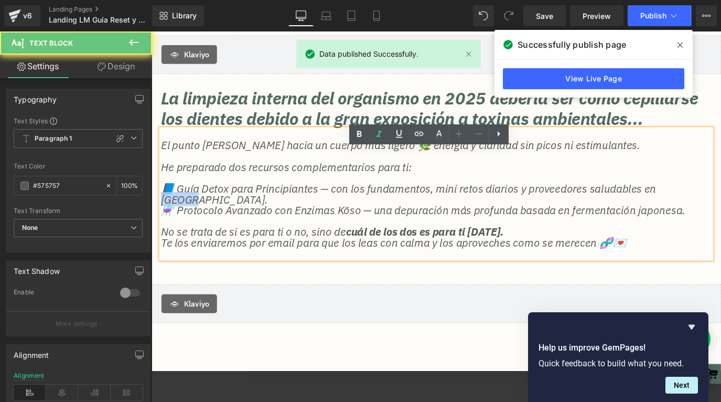
click at [720, 224] on p "📘 Guía Detox para Principiantes — con los fundamentos, mini retos diarios y pro…" at bounding box center [468, 212] width 613 height 24
